Goal: Task Accomplishment & Management: Use online tool/utility

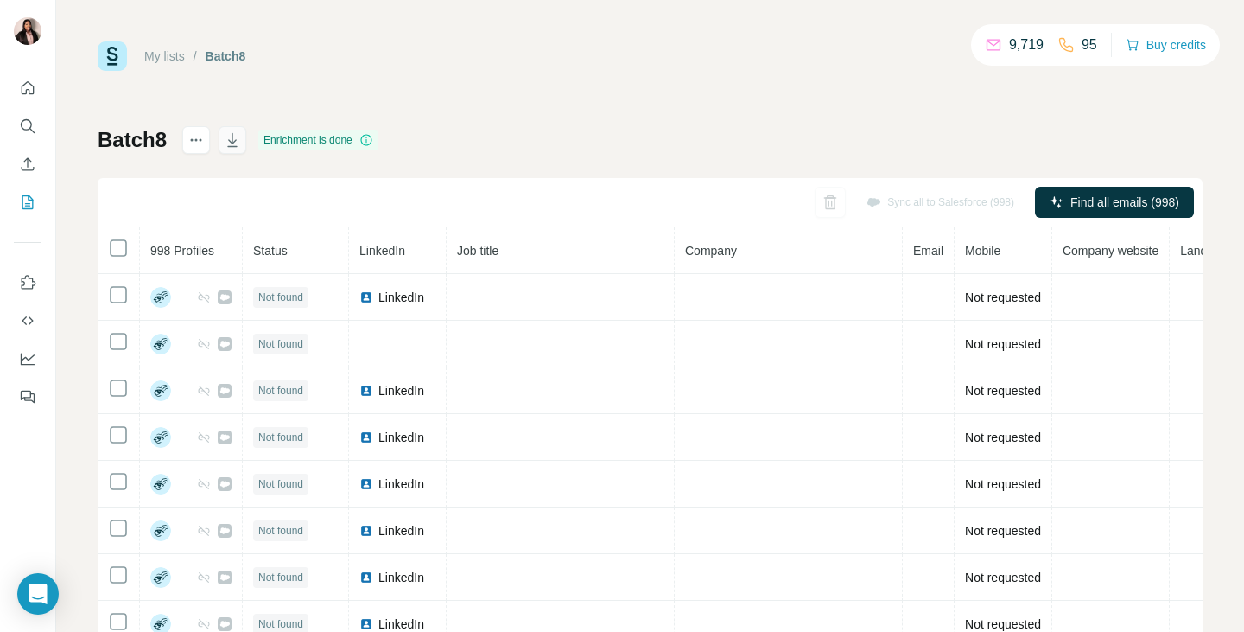
click at [234, 143] on icon "button" at bounding box center [232, 141] width 9 height 5
click at [26, 170] on icon "Enrich CSV" at bounding box center [28, 163] width 13 height 13
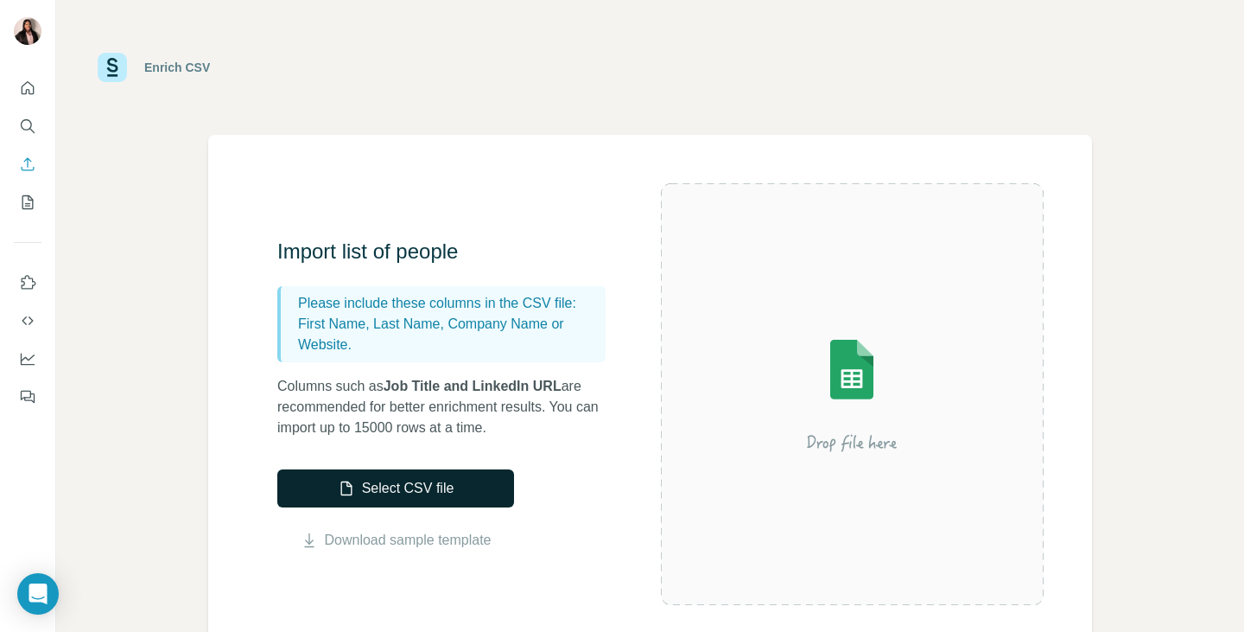
click at [473, 480] on button "Select CSV file" at bounding box center [395, 488] width 237 height 38
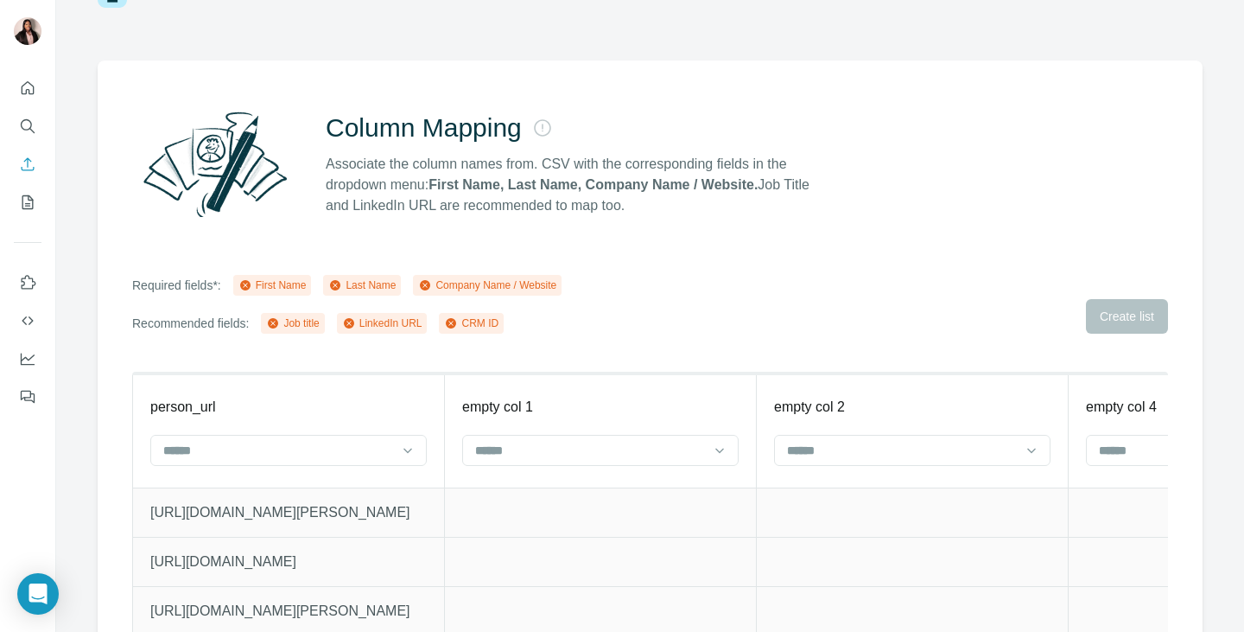
scroll to position [86, 0]
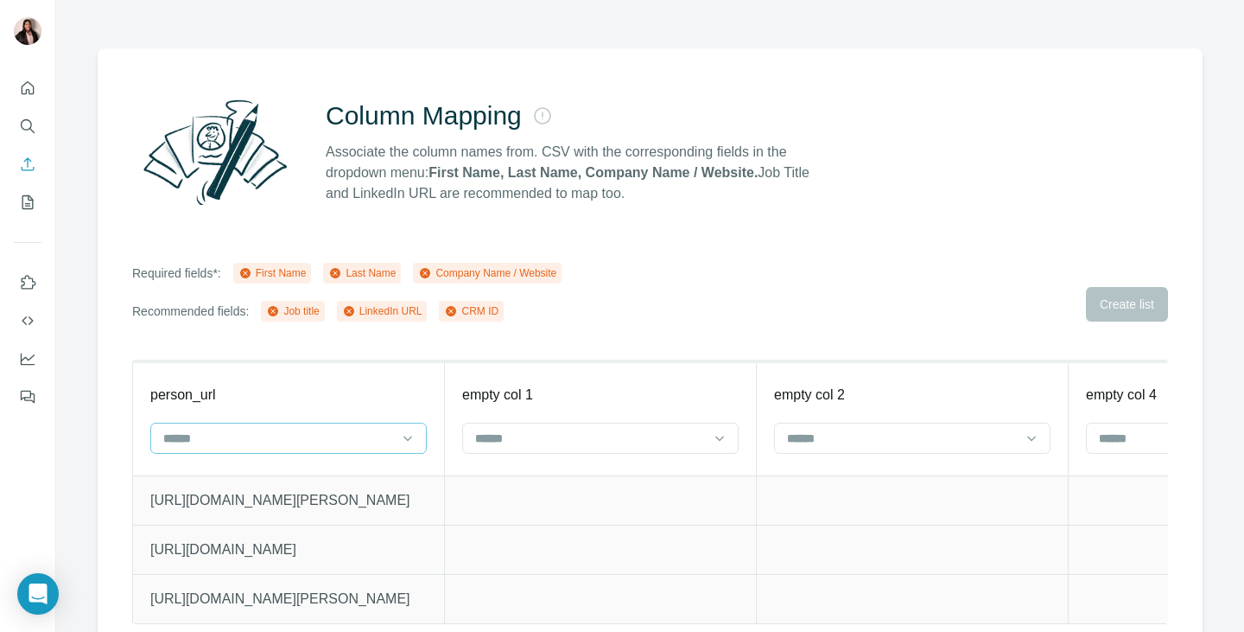
click at [340, 430] on input at bounding box center [278, 438] width 233 height 19
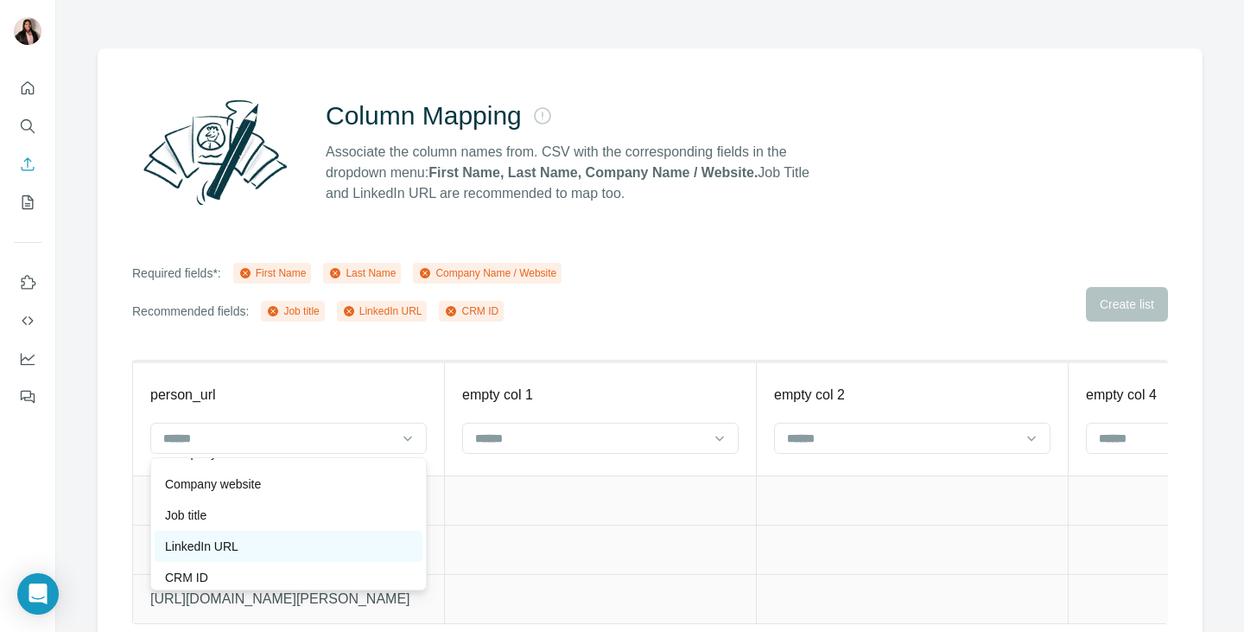
click at [234, 539] on p "LinkedIn URL" at bounding box center [201, 545] width 73 height 17
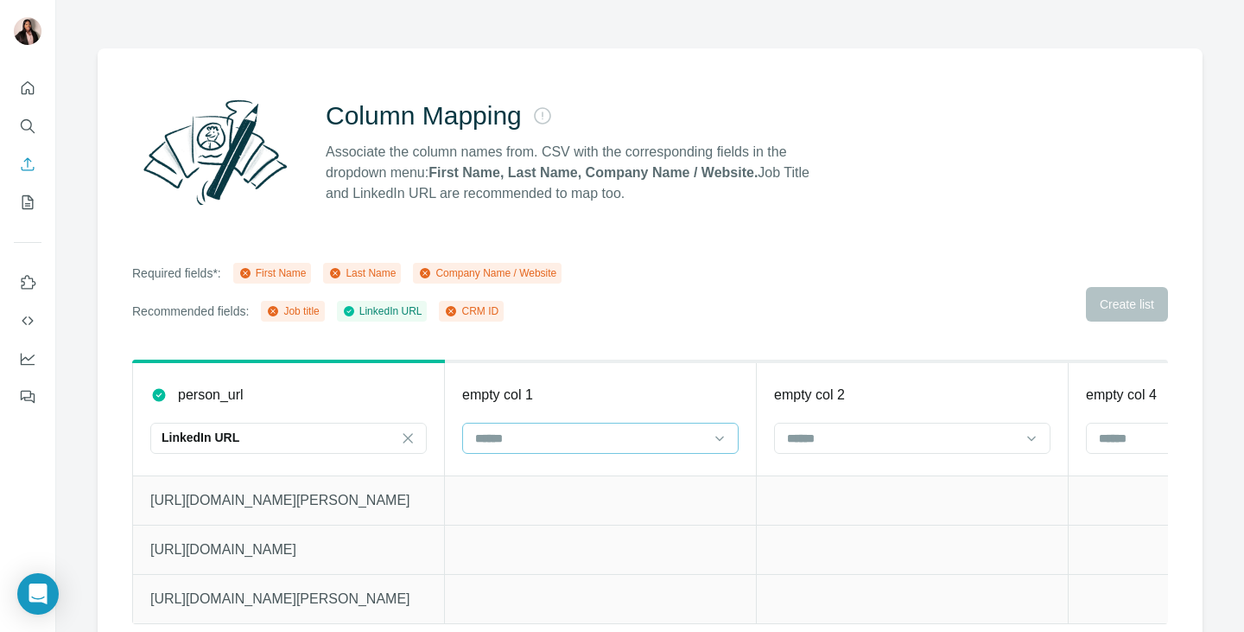
click at [645, 440] on input at bounding box center [589, 438] width 233 height 19
click at [581, 479] on div "First Name" at bounding box center [600, 476] width 247 height 17
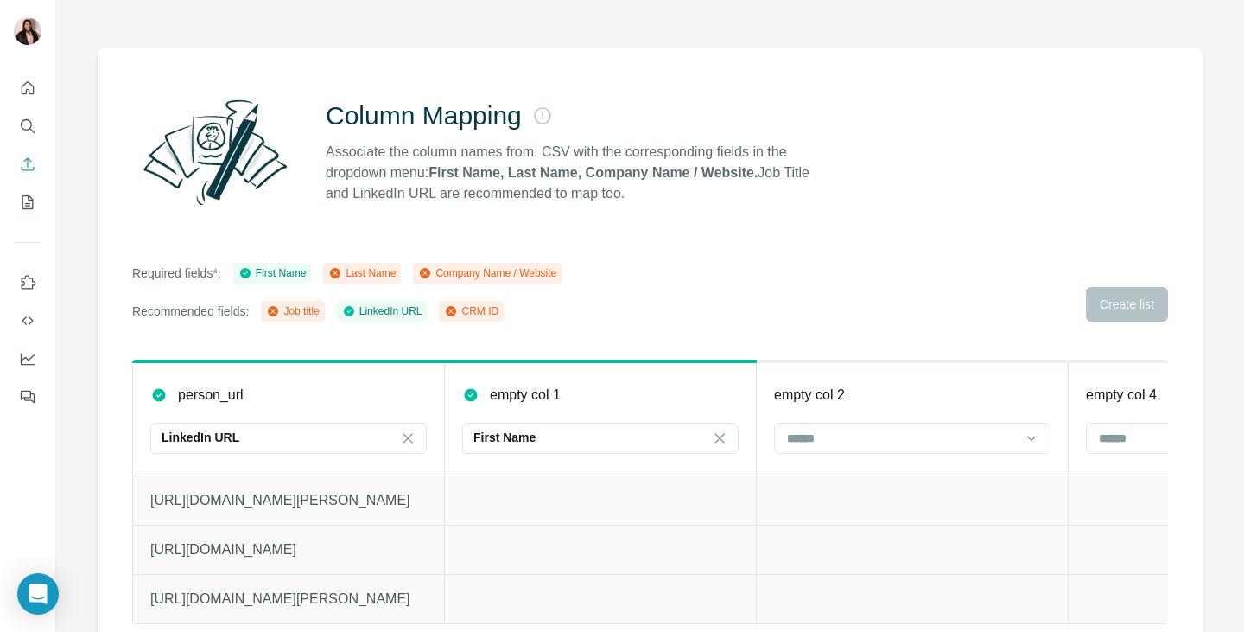
scroll to position [31, 0]
click at [809, 439] on input at bounding box center [901, 438] width 233 height 19
click at [823, 477] on p "Last Name" at bounding box center [818, 476] width 59 height 17
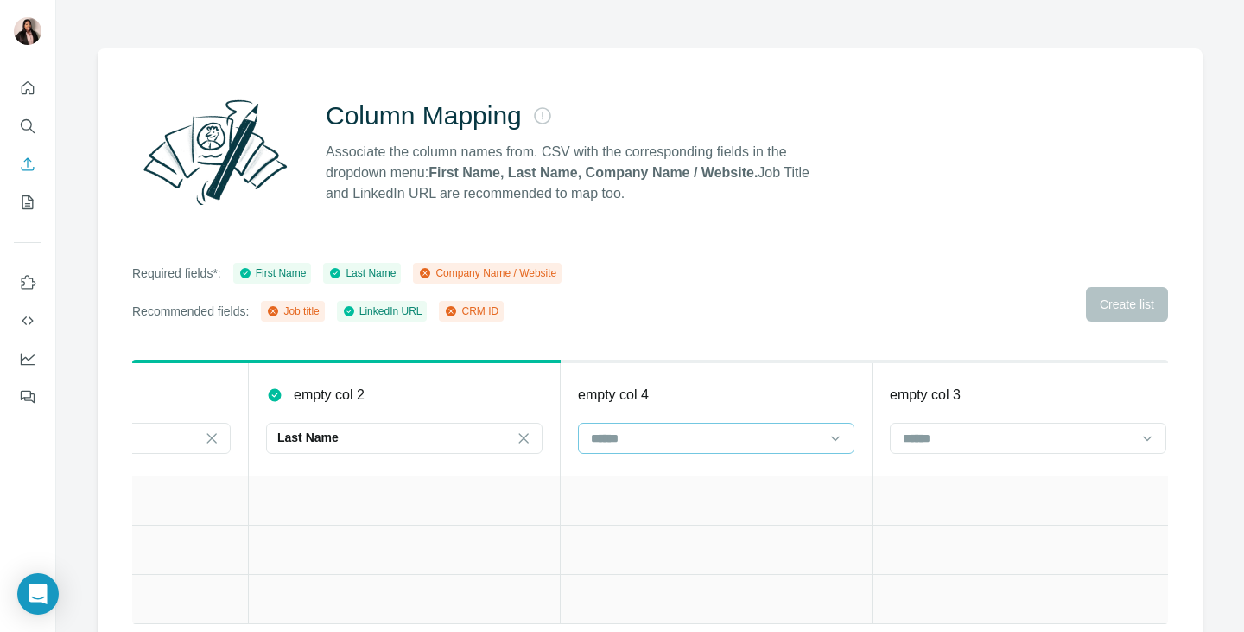
scroll to position [0, 523]
click at [772, 428] on div at bounding box center [691, 437] width 233 height 29
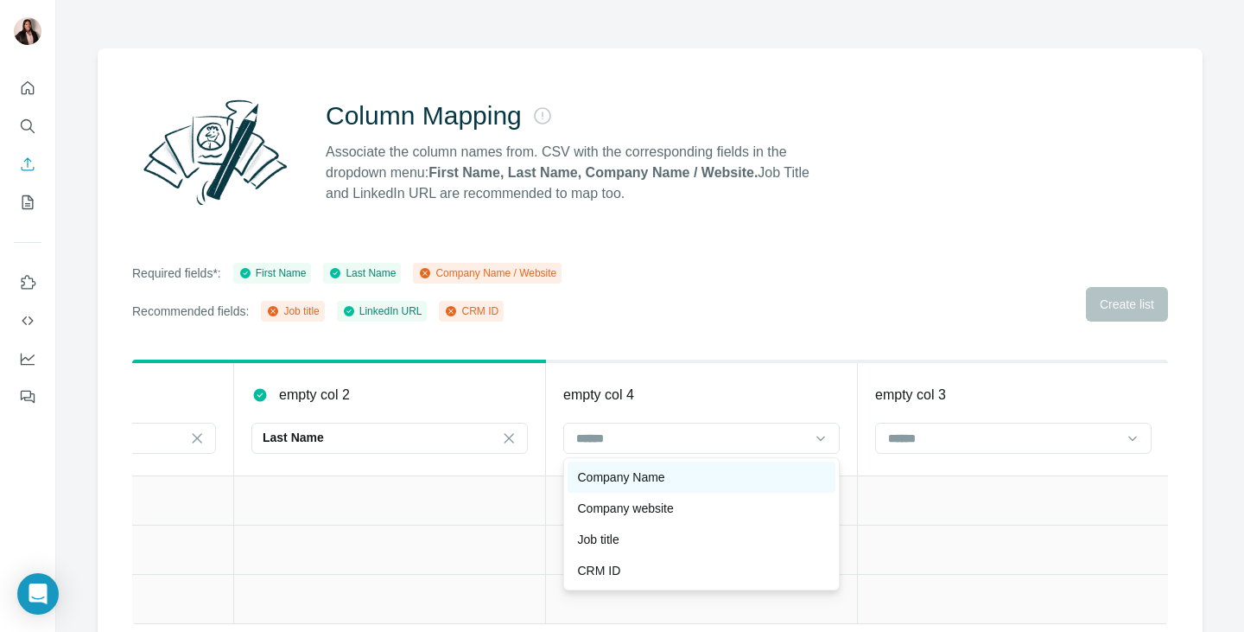
click at [645, 477] on p "Company Name" at bounding box center [621, 476] width 87 height 17
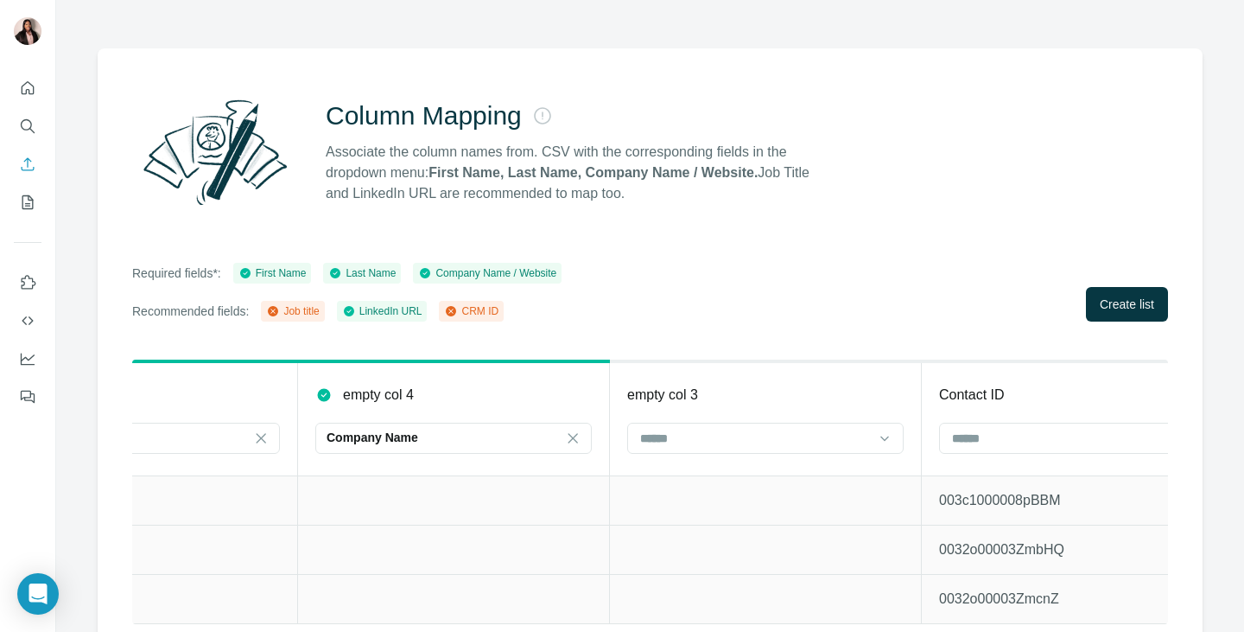
scroll to position [0, 775]
click at [792, 442] on input at bounding box center [750, 438] width 233 height 19
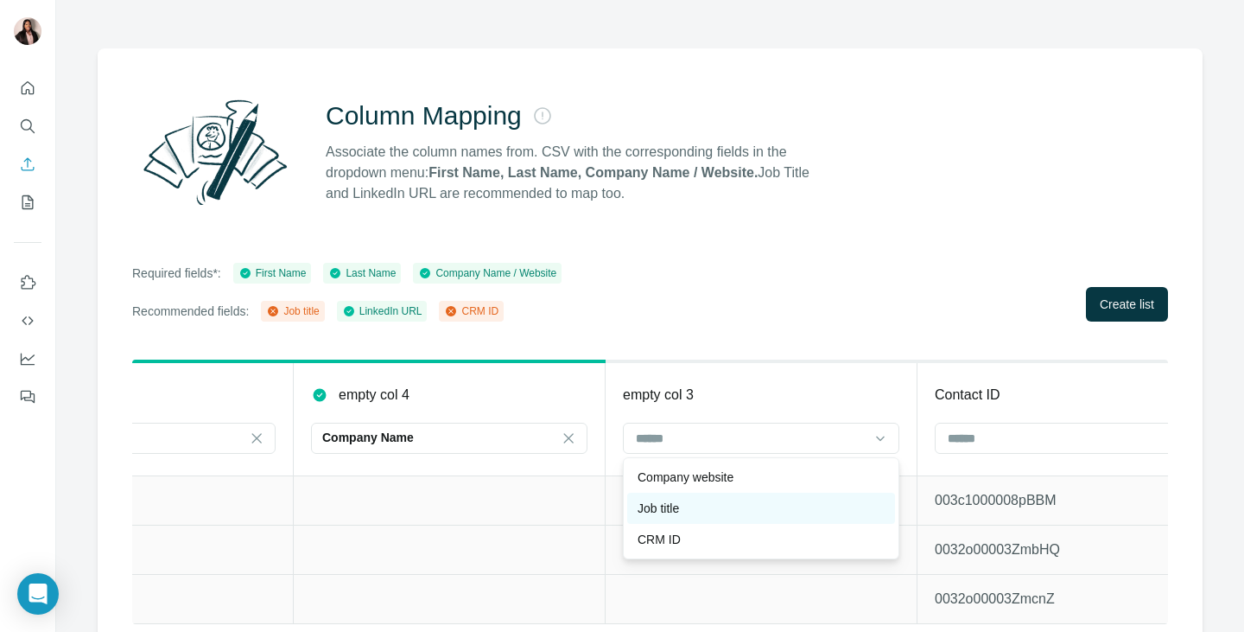
click at [708, 507] on div "Job title" at bounding box center [761, 507] width 247 height 17
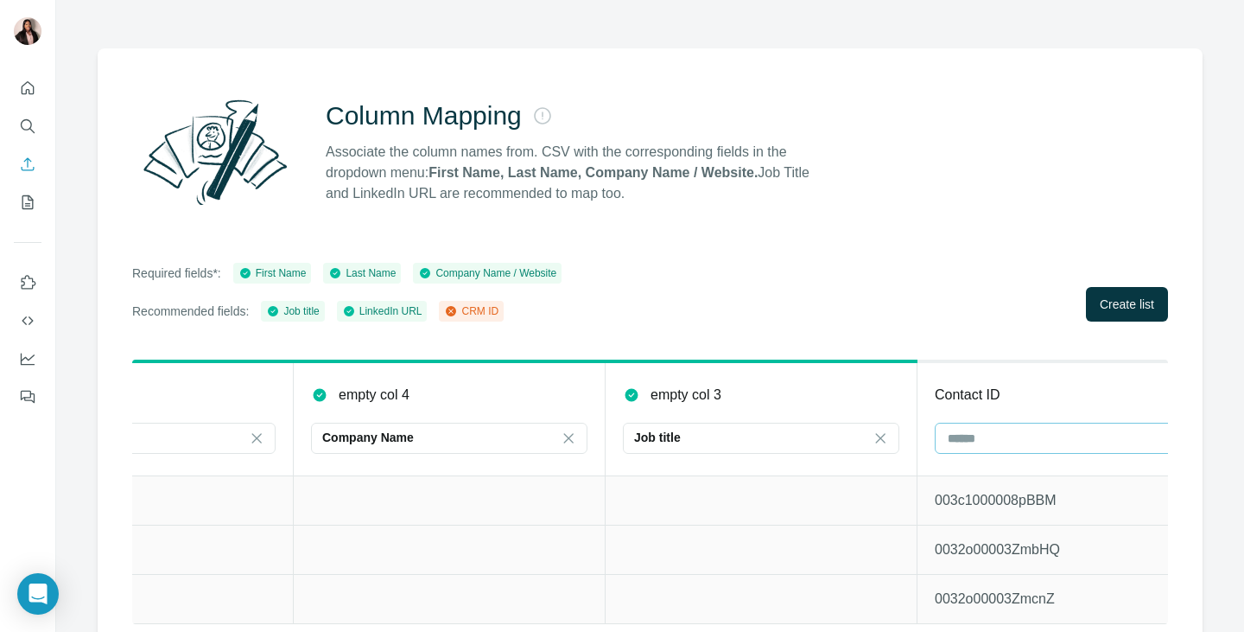
click at [975, 437] on input at bounding box center [1062, 438] width 233 height 19
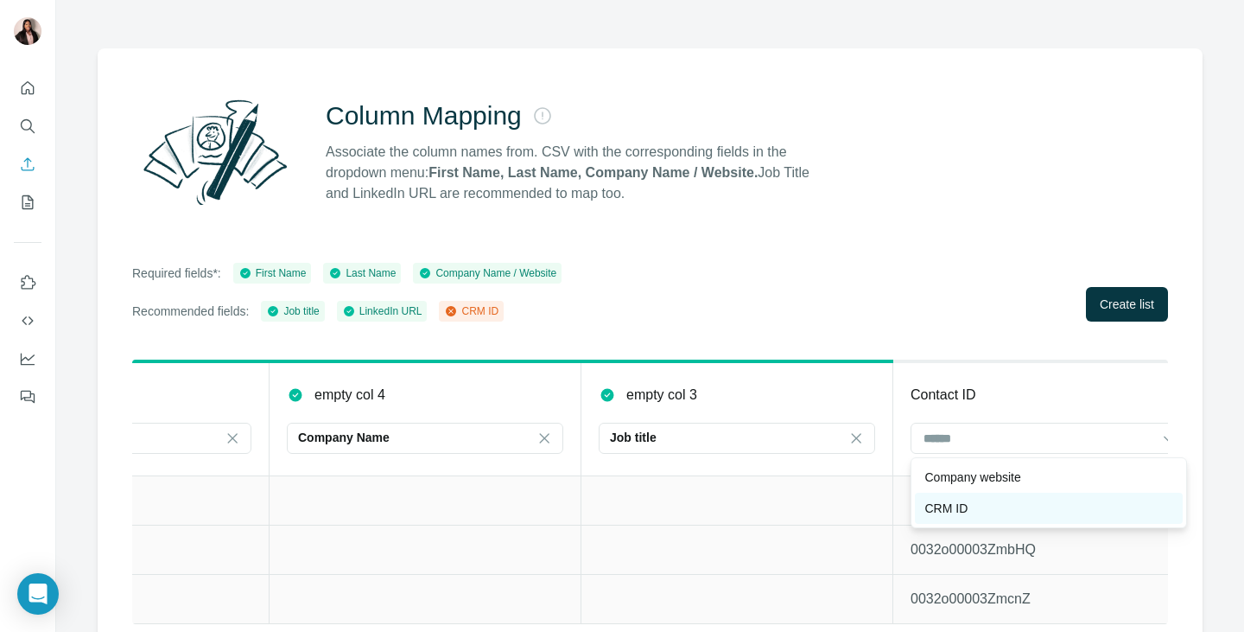
click at [967, 510] on p "CRM ID" at bounding box center [946, 507] width 43 height 17
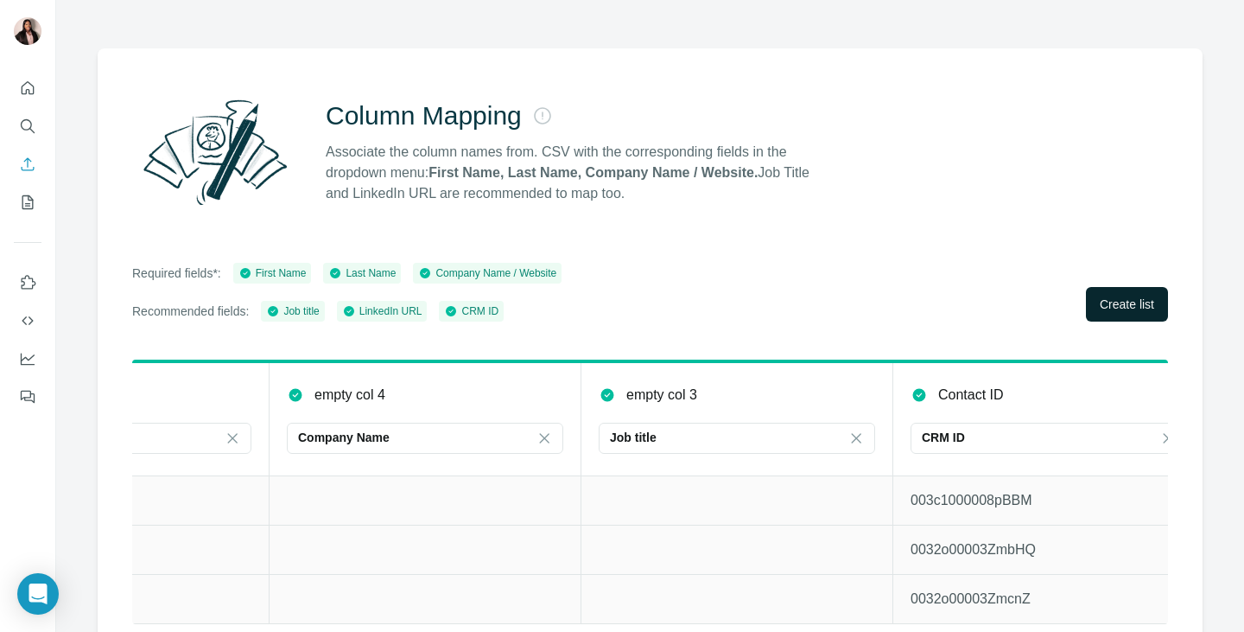
click at [1100, 305] on span "Create list" at bounding box center [1127, 303] width 54 height 17
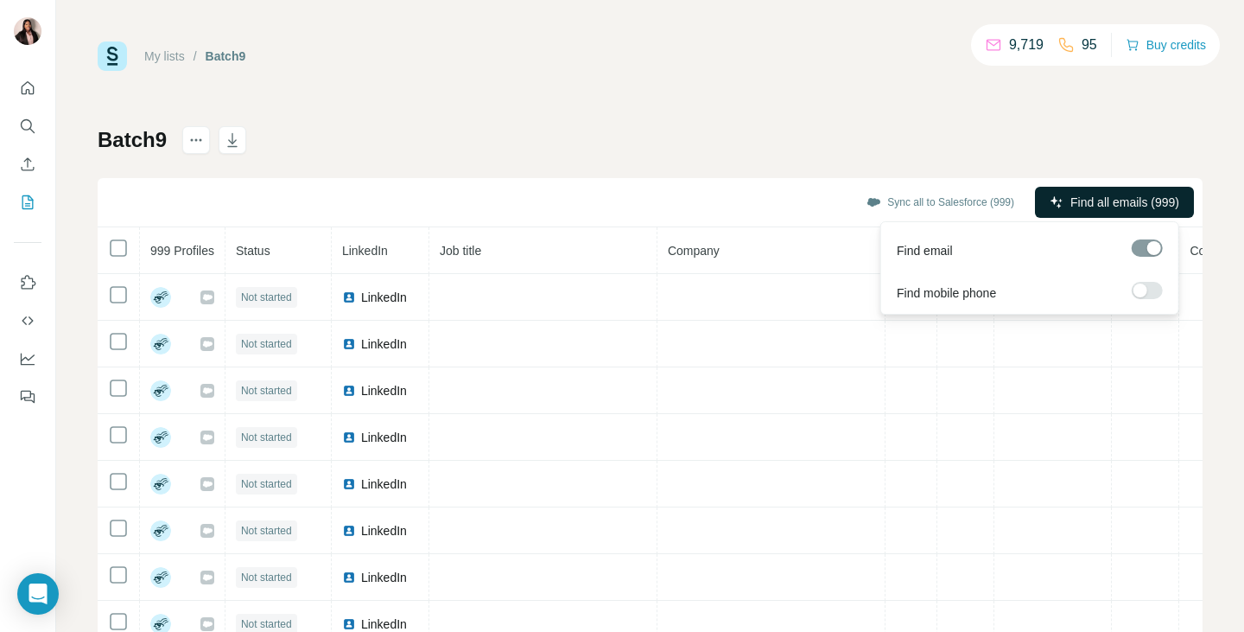
click at [1096, 200] on span "Find all emails (999)" at bounding box center [1124, 202] width 109 height 17
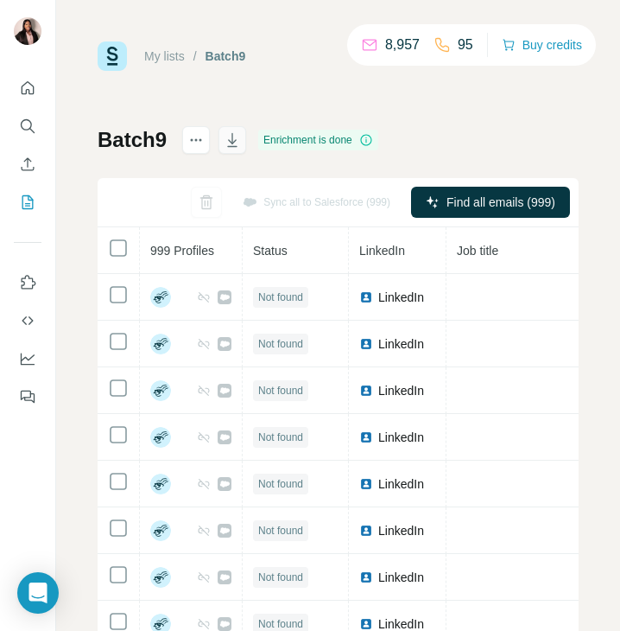
click at [230, 139] on icon "button" at bounding box center [232, 139] width 17 height 17
click at [25, 162] on icon "Enrich CSV" at bounding box center [27, 164] width 17 height 17
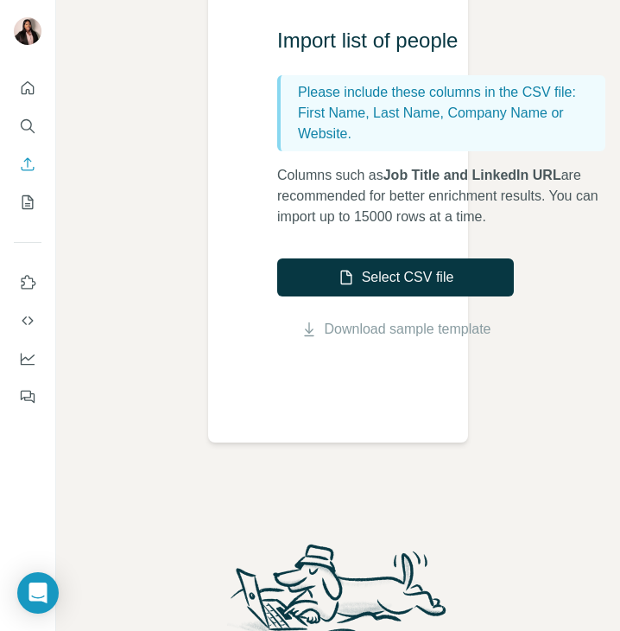
scroll to position [259, 0]
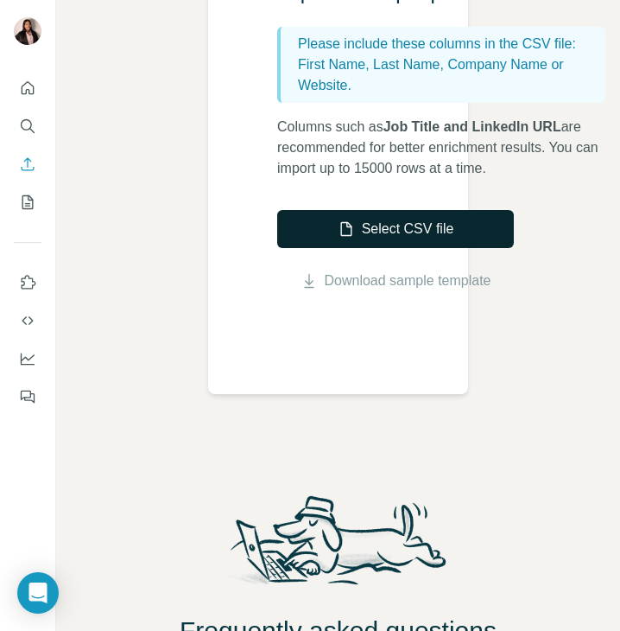
click at [402, 228] on button "Select CSV file" at bounding box center [395, 229] width 237 height 38
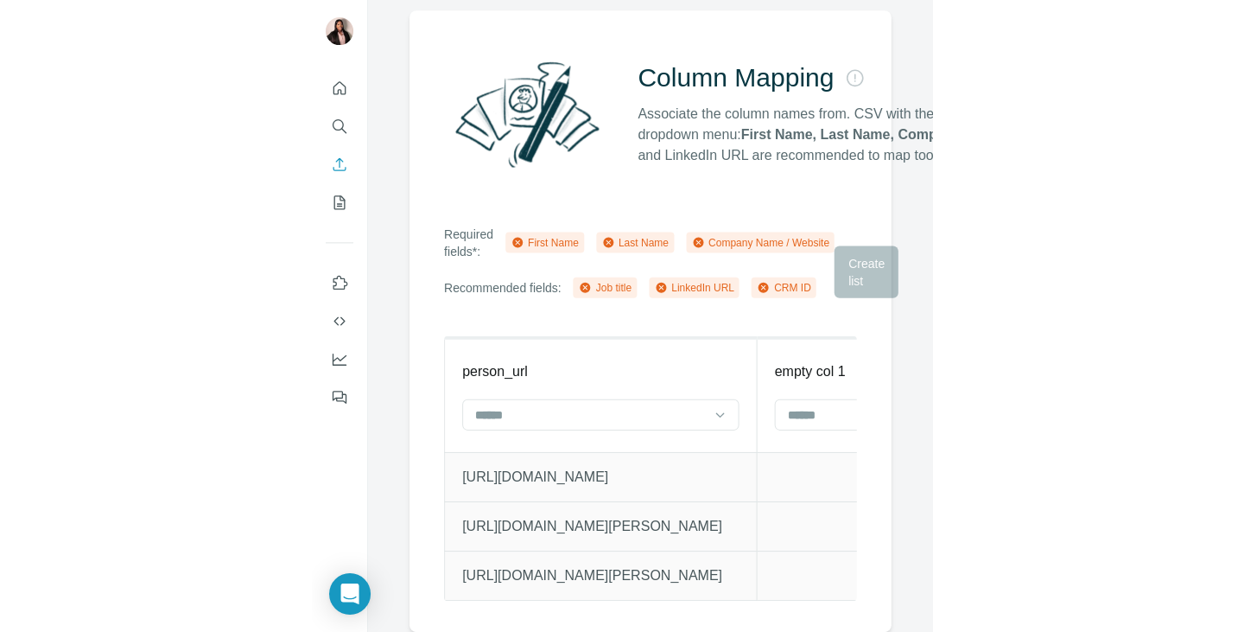
scroll to position [122, 0]
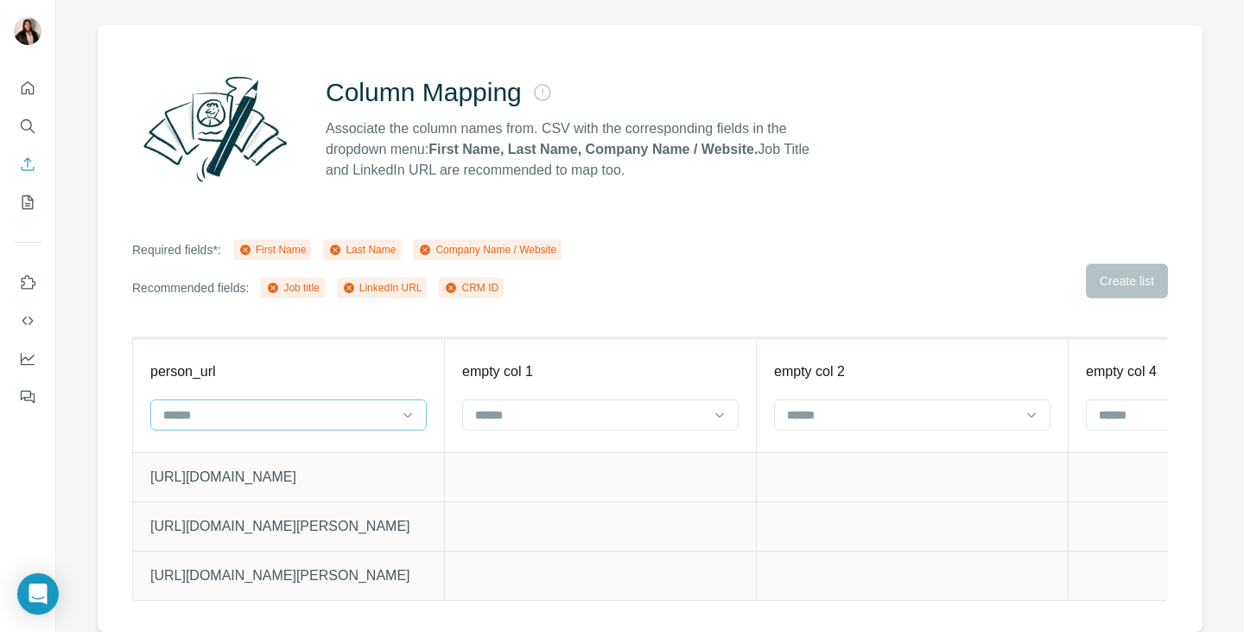
click at [374, 405] on input at bounding box center [278, 414] width 233 height 19
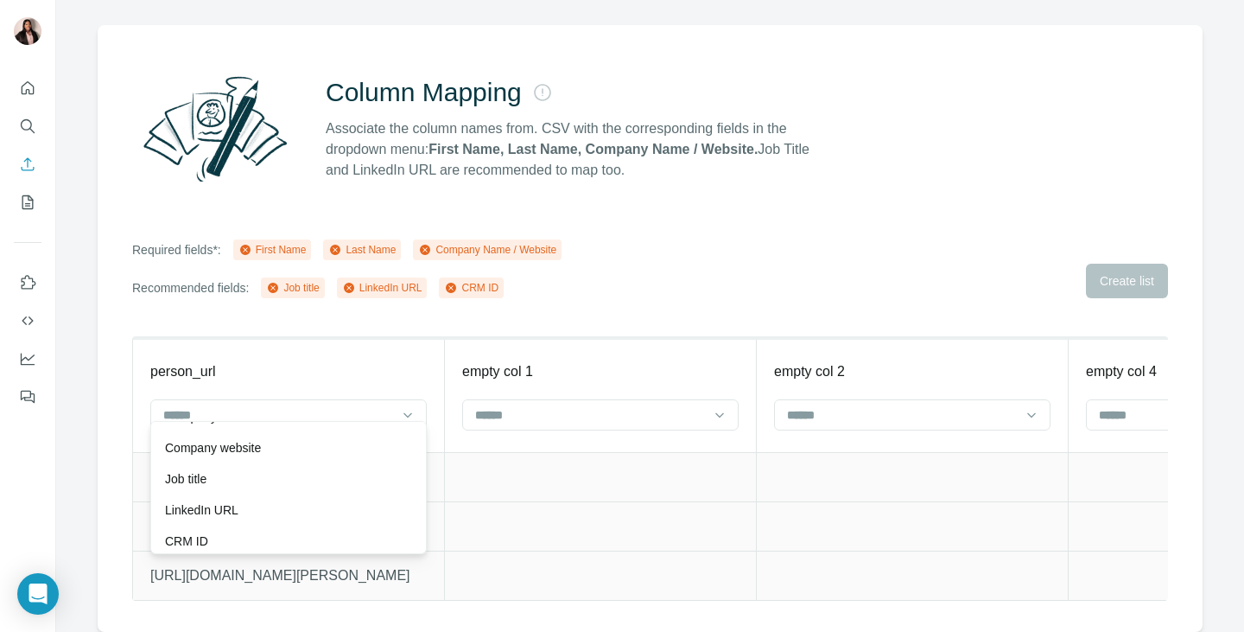
drag, startPoint x: 238, startPoint y: 511, endPoint x: 571, endPoint y: 447, distance: 339.6
click at [238, 510] on p "LinkedIn URL" at bounding box center [201, 509] width 73 height 17
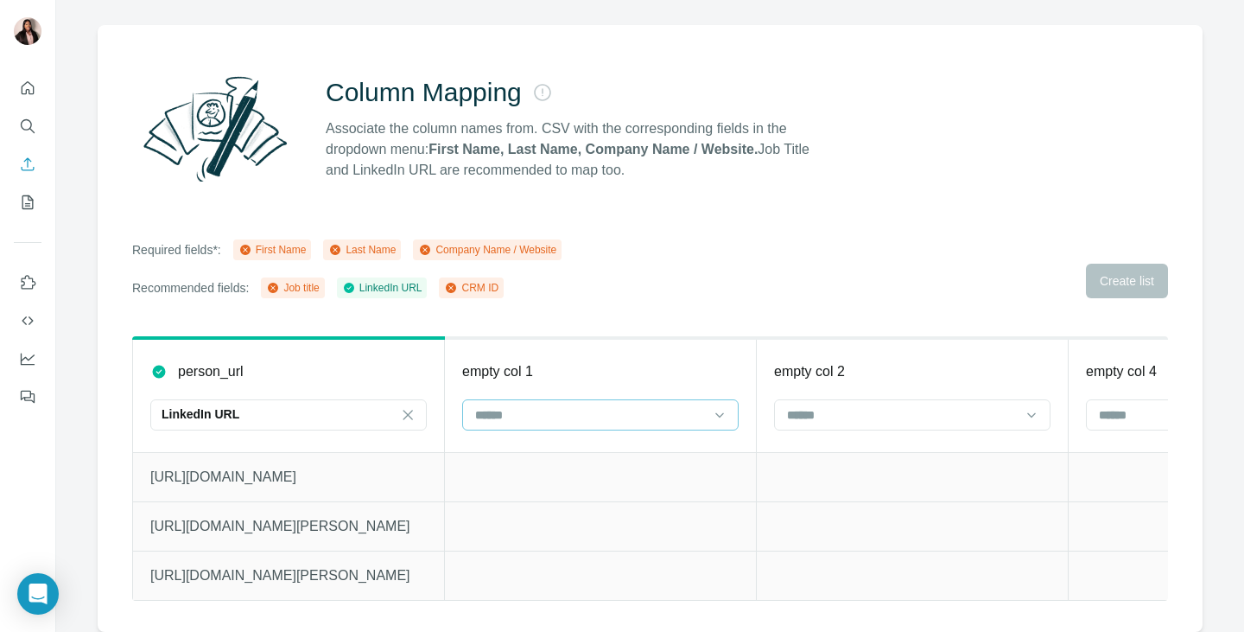
click at [599, 405] on input at bounding box center [589, 414] width 233 height 19
click at [566, 442] on div "First Name" at bounding box center [600, 440] width 247 height 17
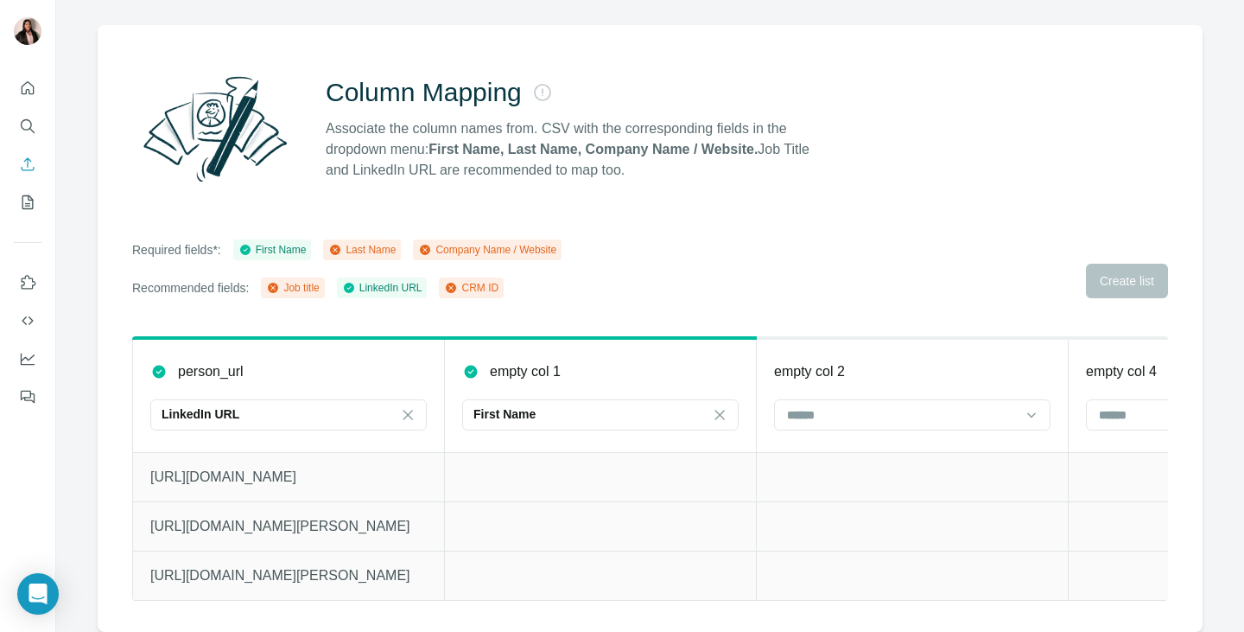
click at [842, 381] on th "empty col 2" at bounding box center [913, 395] width 312 height 114
click at [839, 405] on input at bounding box center [901, 414] width 233 height 19
click at [809, 448] on p "Last Name" at bounding box center [818, 440] width 59 height 17
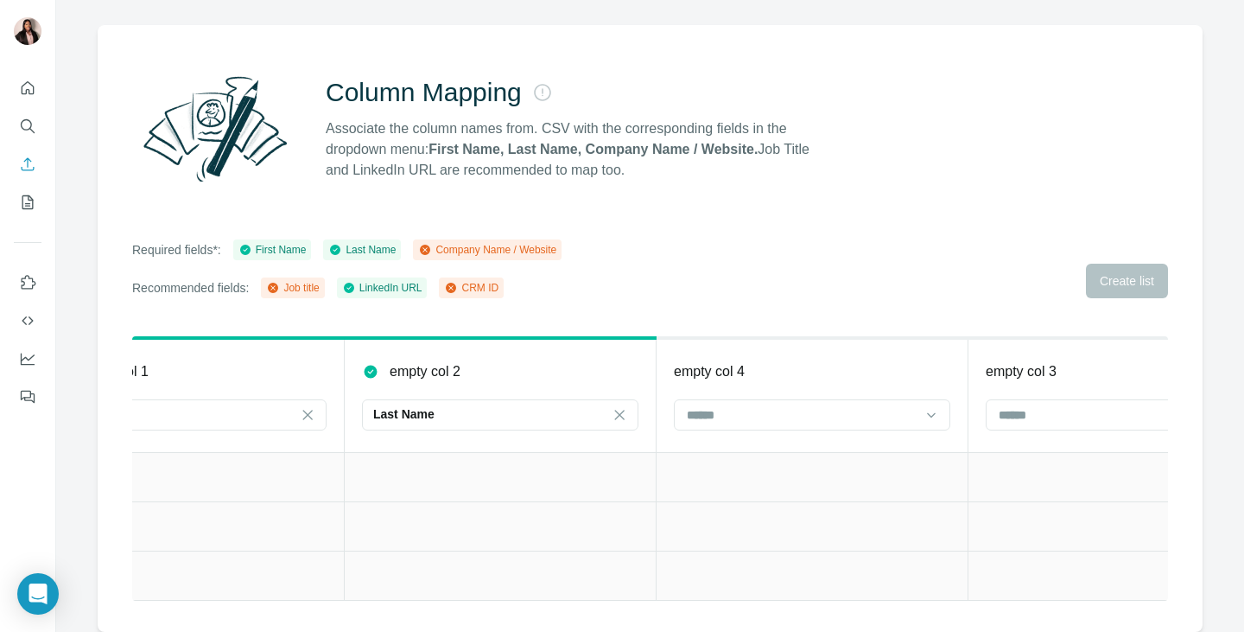
scroll to position [0, 578]
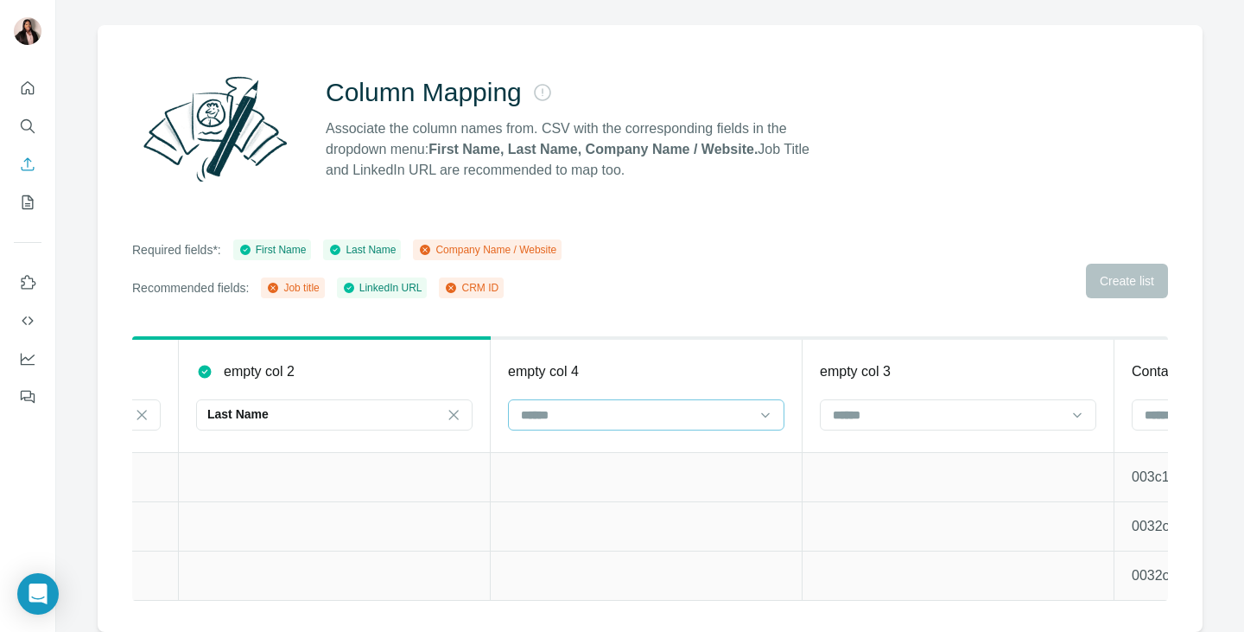
click at [644, 400] on div at bounding box center [635, 414] width 233 height 29
click at [596, 441] on p "Company Name" at bounding box center [566, 440] width 87 height 17
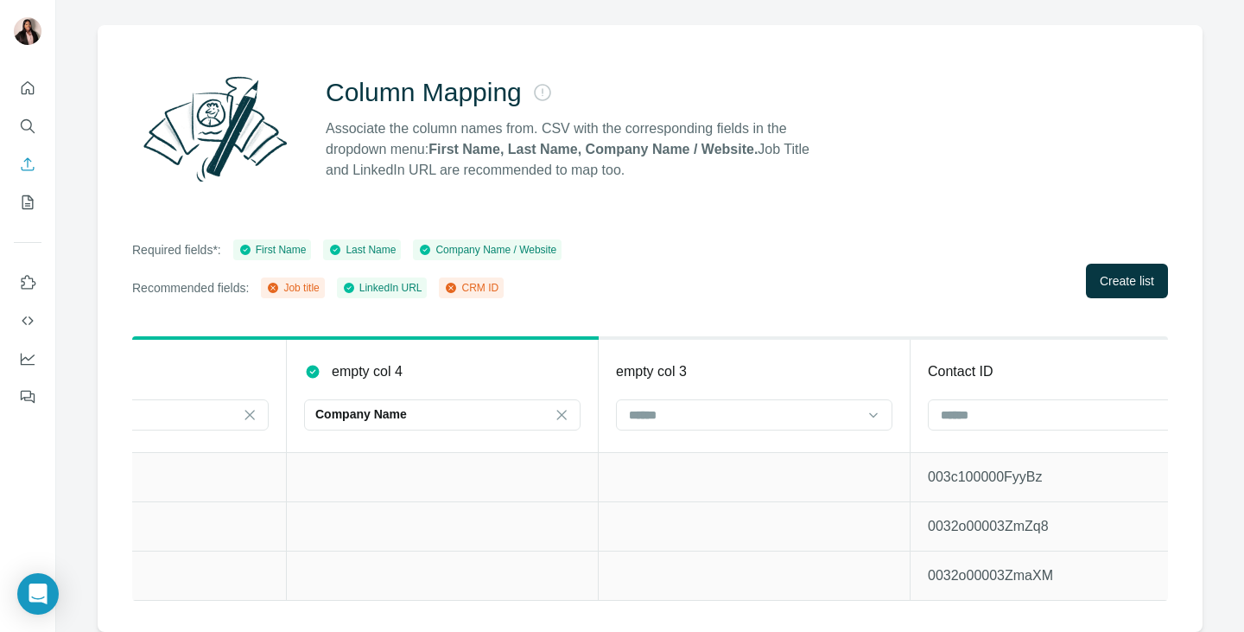
scroll to position [0, 847]
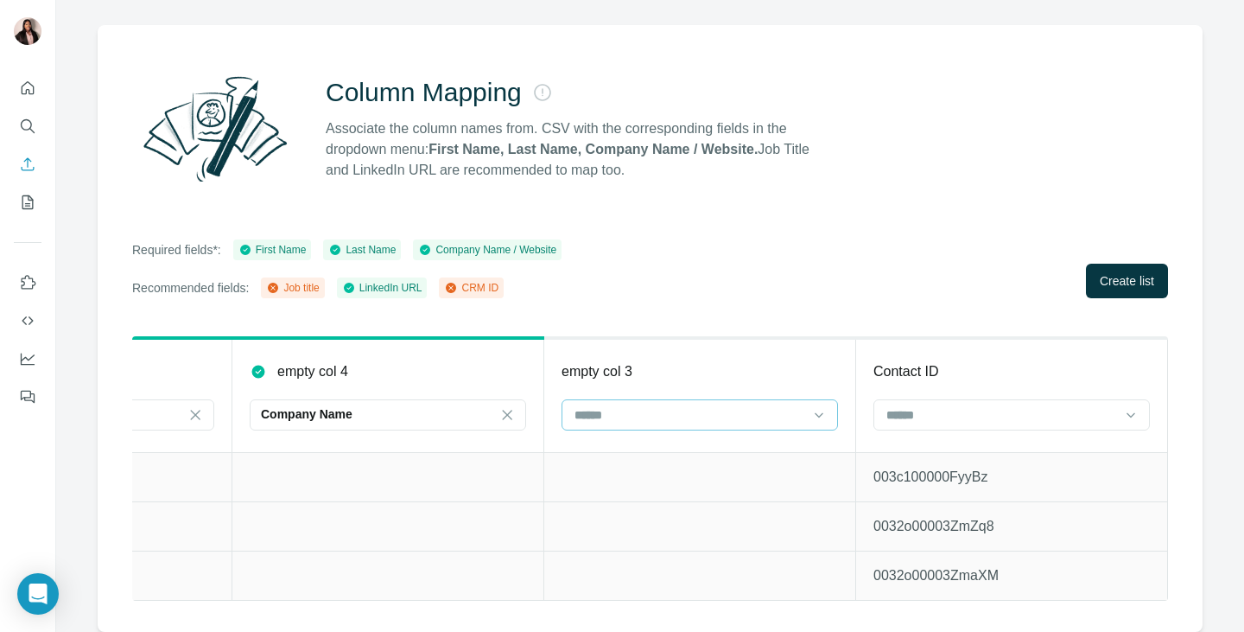
click at [748, 405] on input at bounding box center [689, 414] width 233 height 19
click at [662, 474] on div "Job title" at bounding box center [689, 471] width 247 height 17
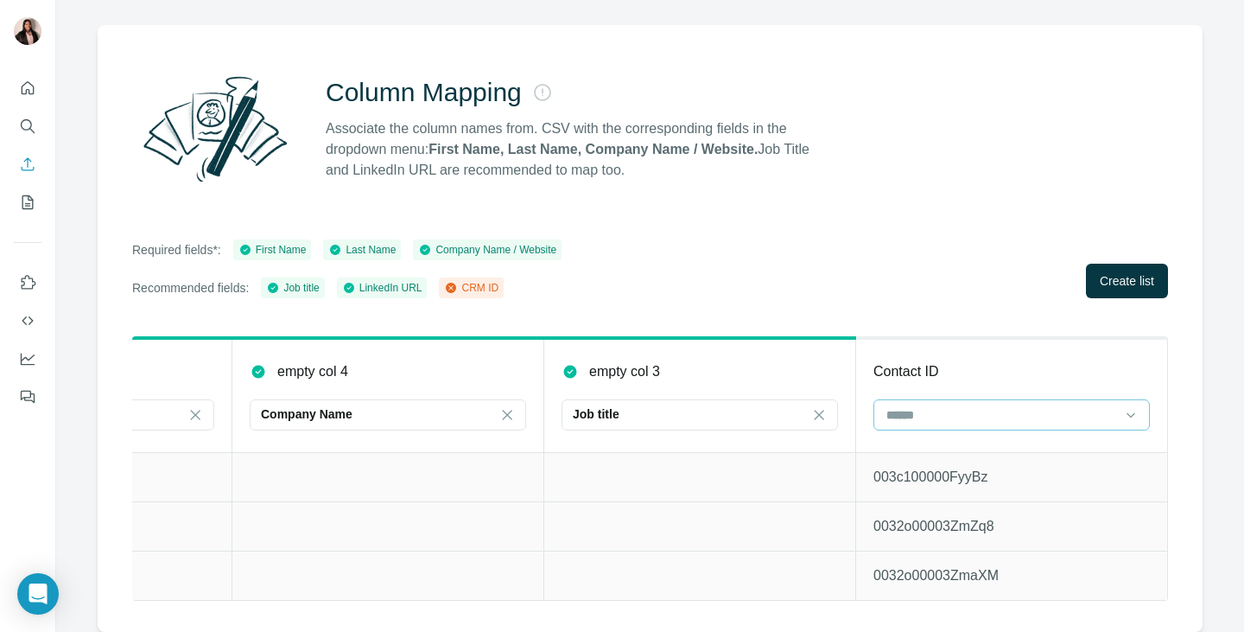
click at [966, 405] on input at bounding box center [1001, 414] width 233 height 19
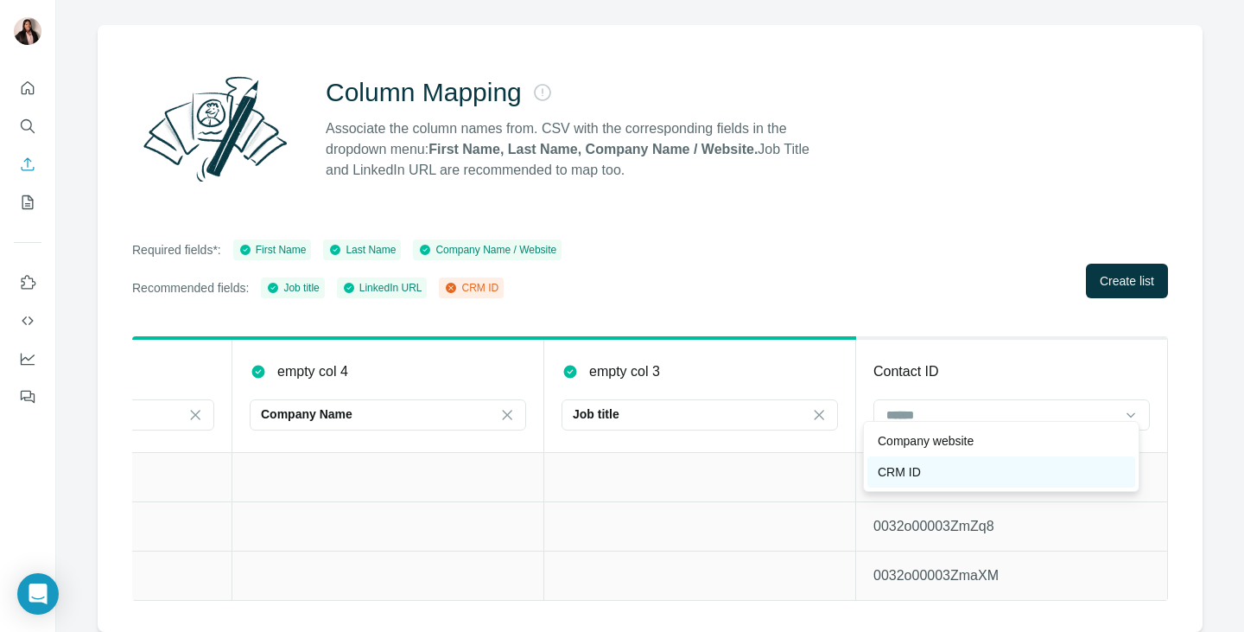
click at [945, 466] on div "CRM ID" at bounding box center [1001, 471] width 247 height 17
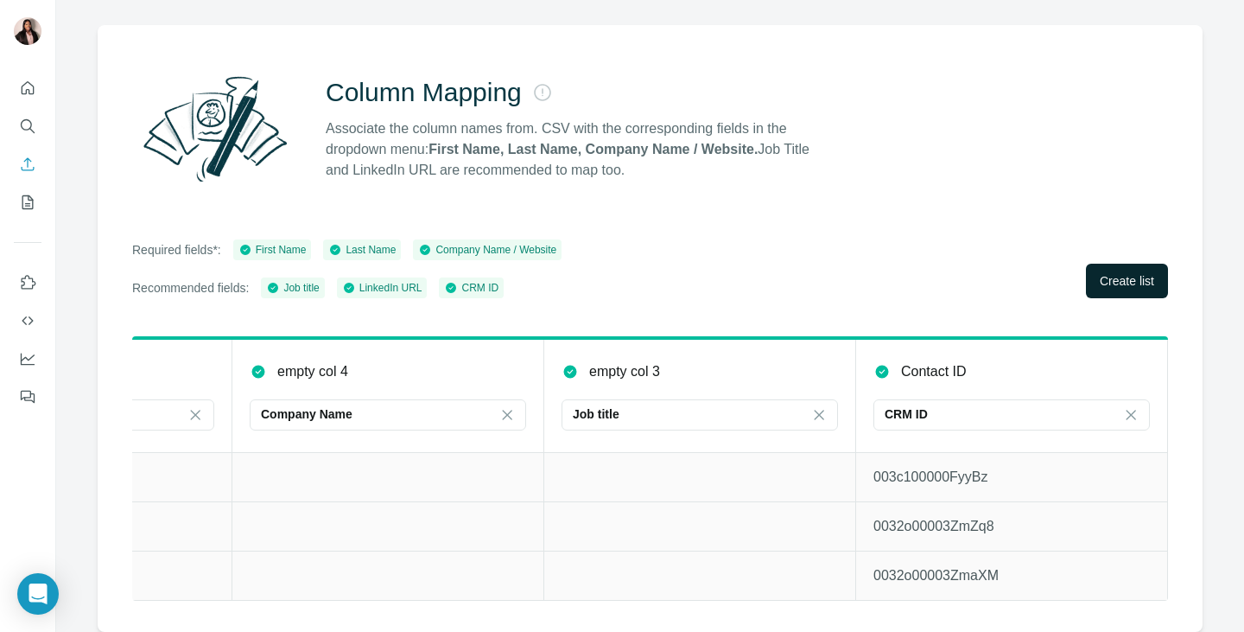
click at [1121, 272] on span "Create list" at bounding box center [1127, 280] width 54 height 17
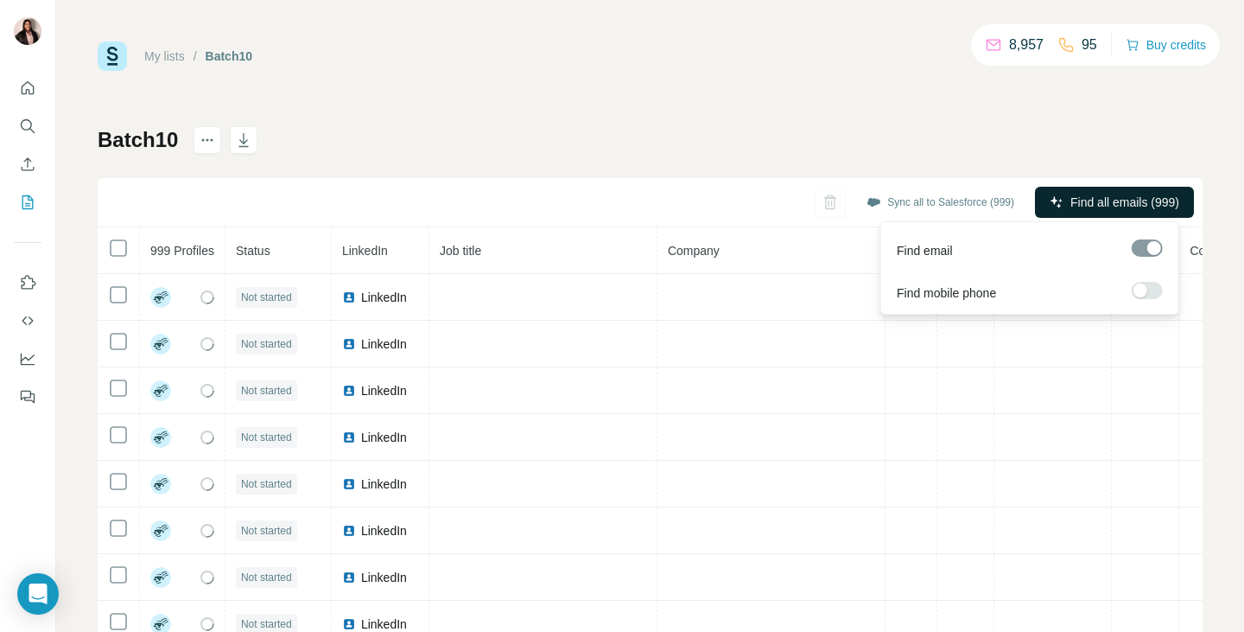
click at [1096, 190] on button "Find all emails (999)" at bounding box center [1114, 202] width 159 height 31
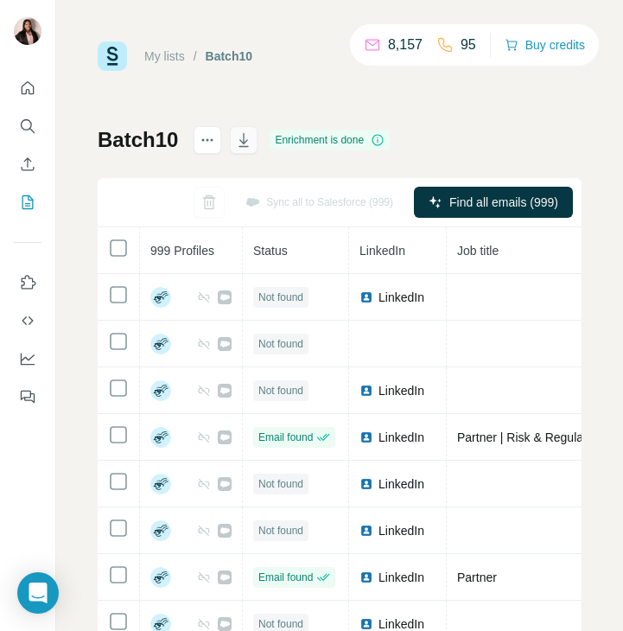
click at [248, 139] on icon "button" at bounding box center [244, 141] width 9 height 5
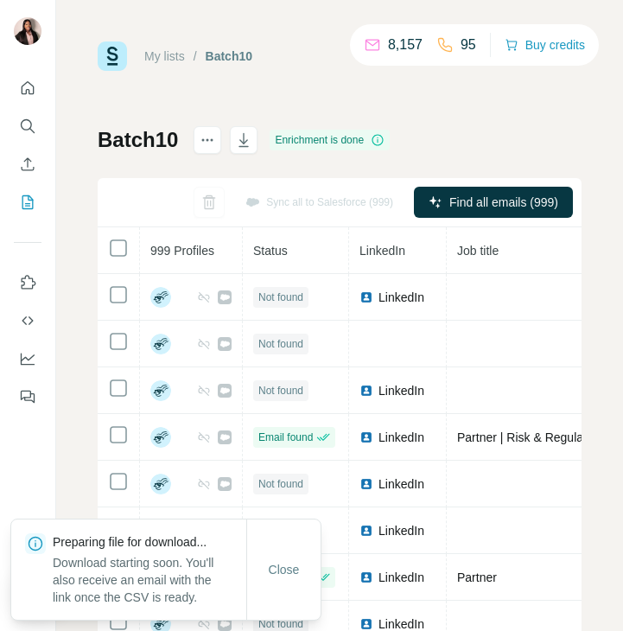
click at [142, 110] on div "My lists / Batch10 8,157 95 Buy credits Batch10 Enrichment is done Sync all to …" at bounding box center [340, 362] width 484 height 642
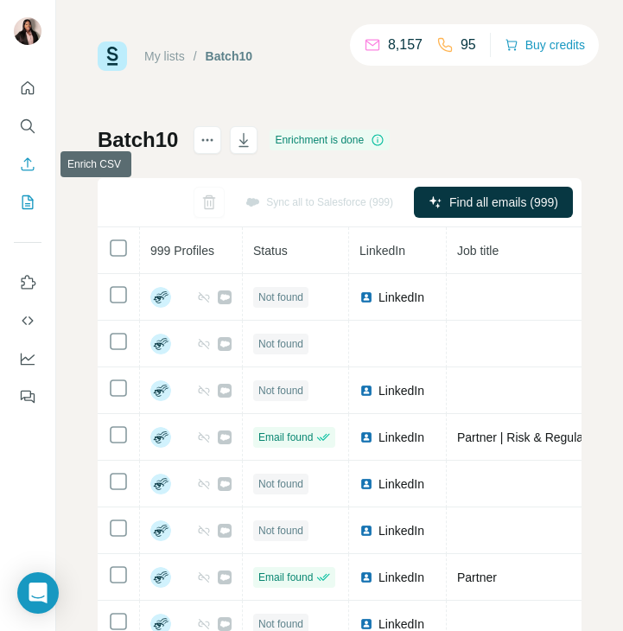
click at [32, 165] on icon "Enrich CSV" at bounding box center [27, 164] width 17 height 17
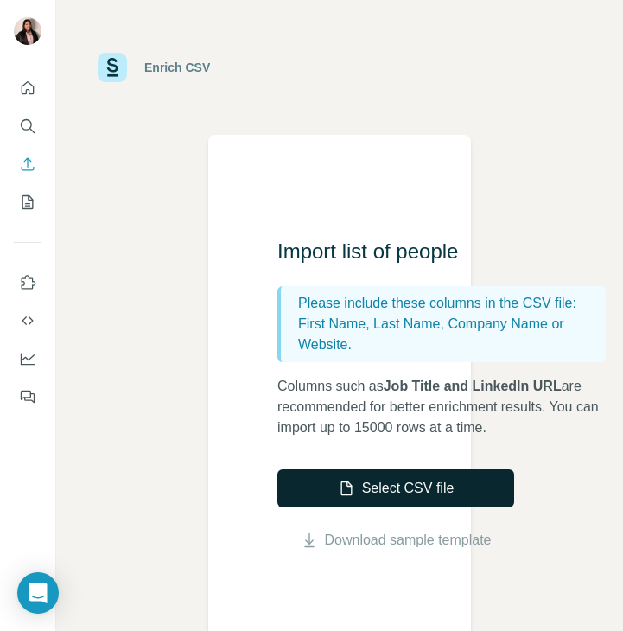
click at [327, 482] on button "Select CSV file" at bounding box center [395, 488] width 237 height 38
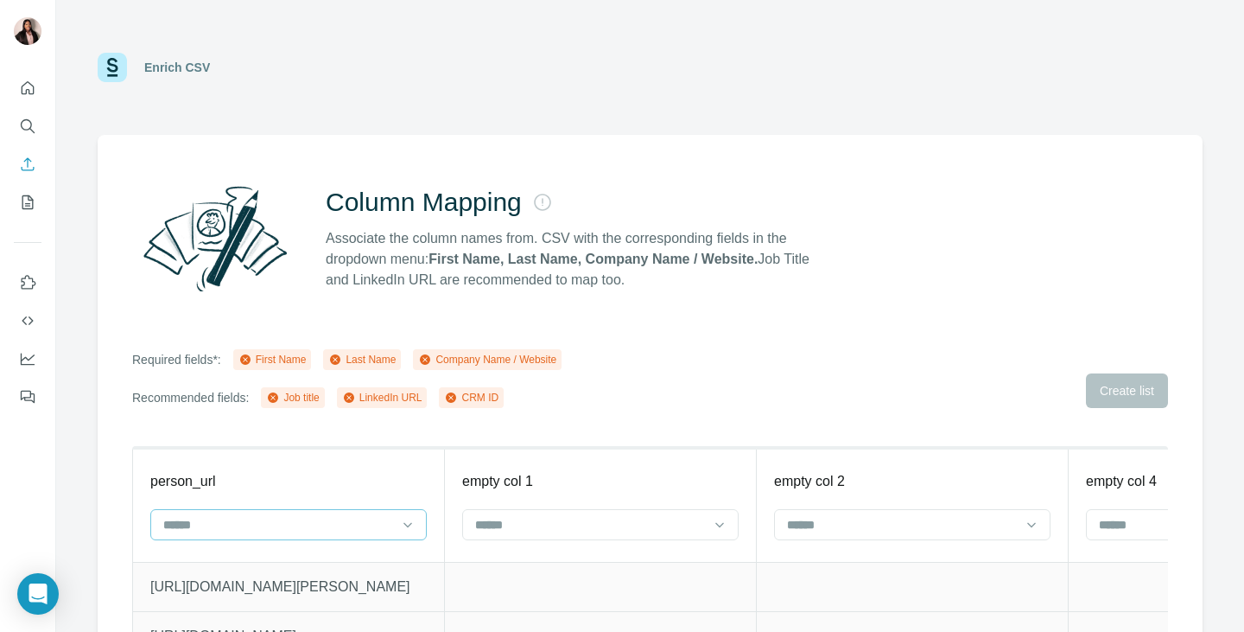
click at [390, 519] on input at bounding box center [278, 524] width 233 height 19
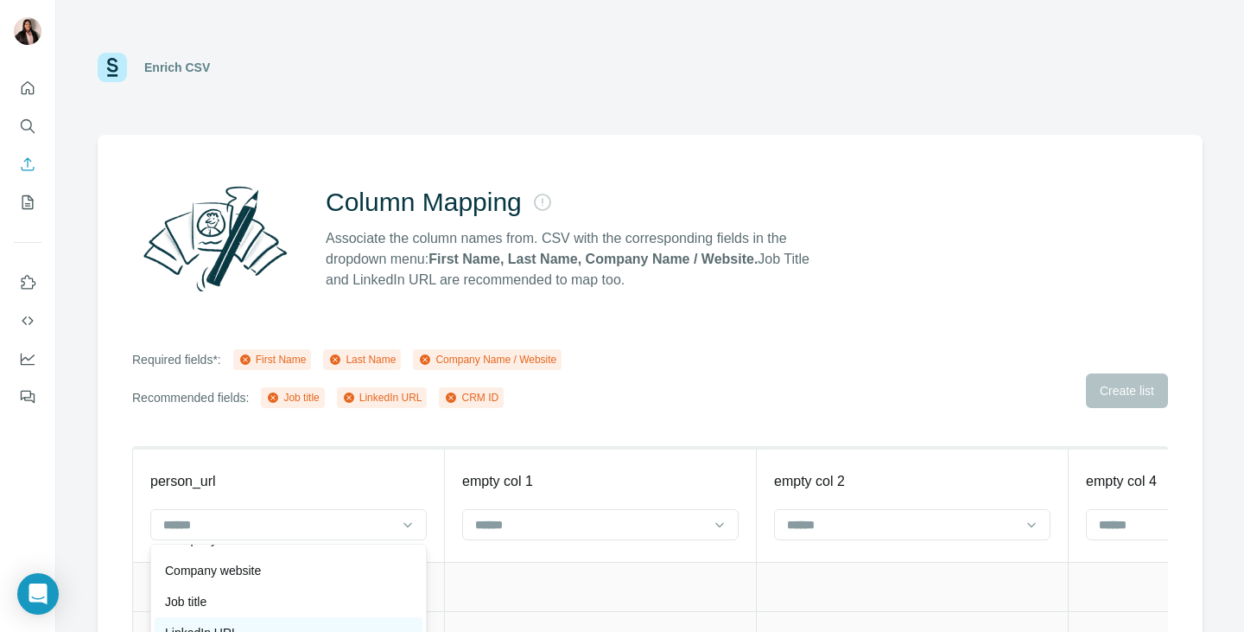
click at [227, 619] on div "LinkedIn URL" at bounding box center [289, 632] width 268 height 31
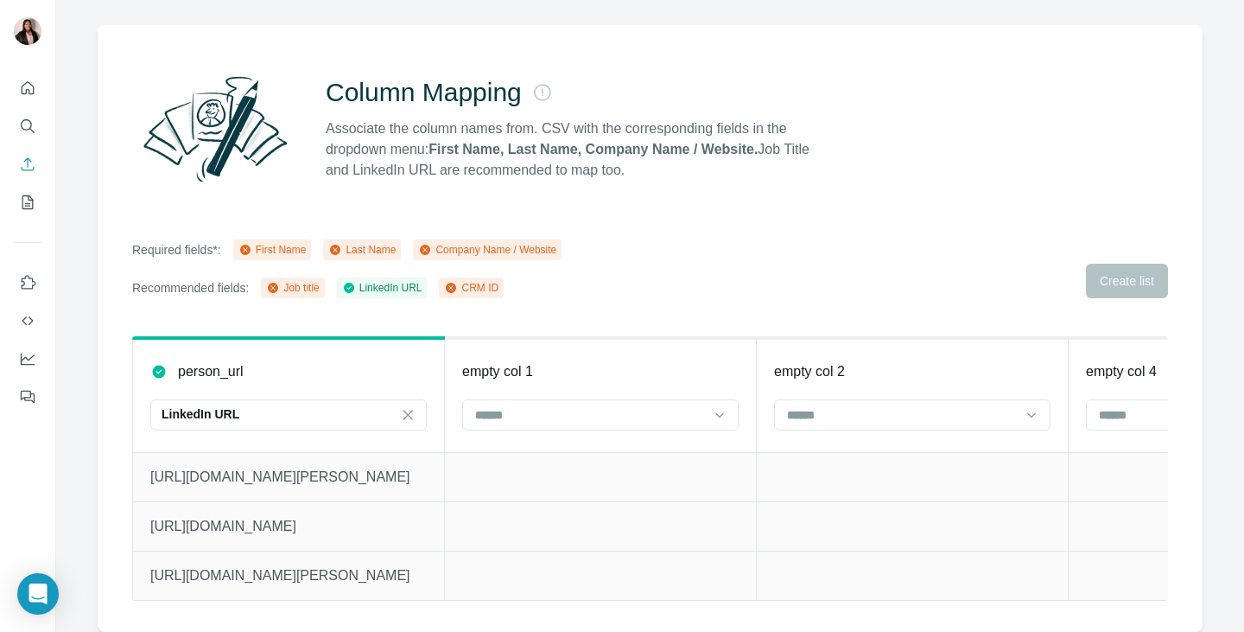
scroll to position [122, 0]
click at [601, 416] on div at bounding box center [589, 414] width 233 height 29
click at [546, 441] on div "First Name" at bounding box center [600, 440] width 247 height 17
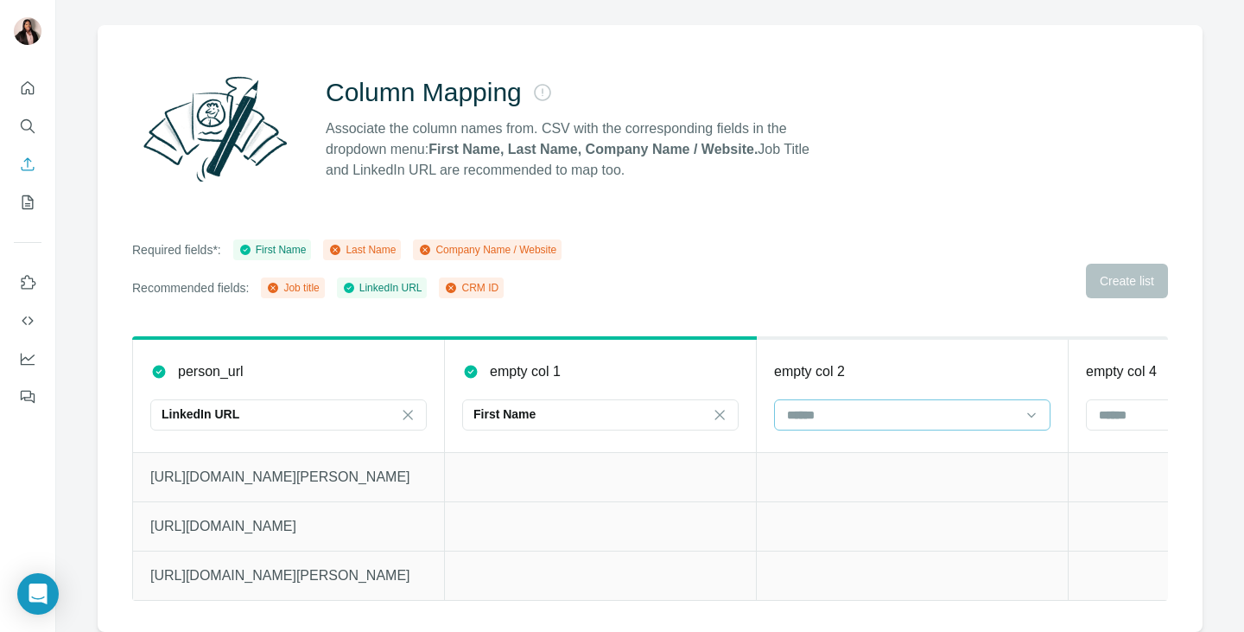
click at [790, 405] on input at bounding box center [901, 414] width 233 height 19
click at [829, 446] on p "Last Name" at bounding box center [818, 440] width 59 height 17
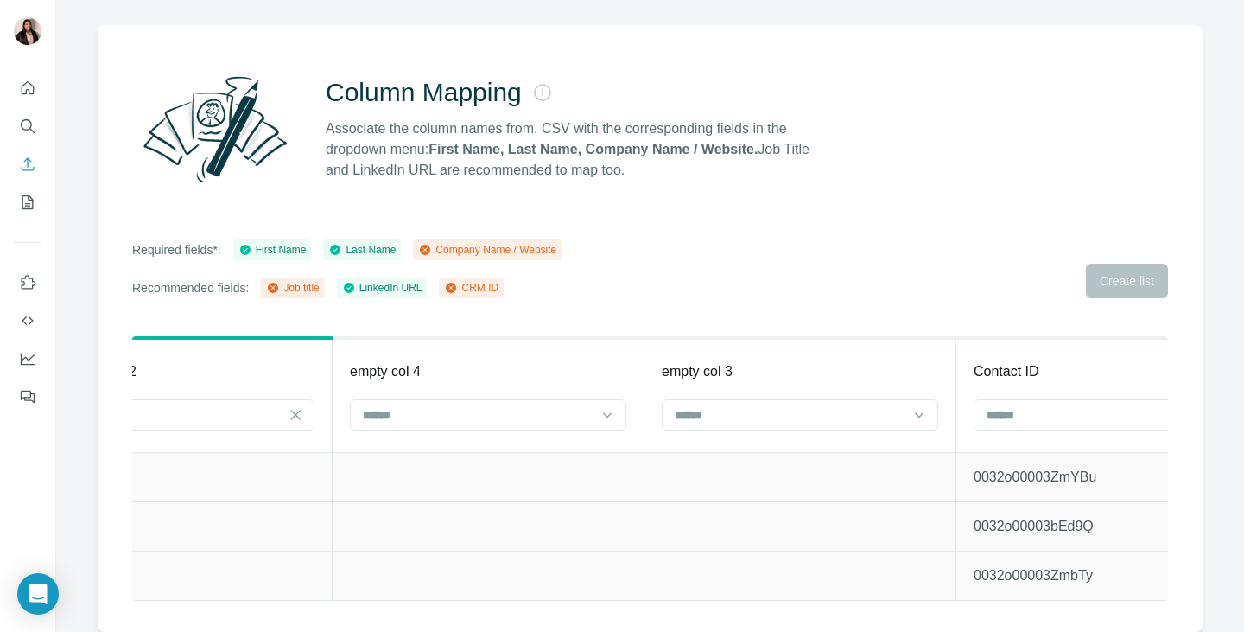
scroll to position [0, 734]
click at [466, 405] on input at bounding box center [479, 414] width 233 height 19
click at [450, 440] on p "Company Name" at bounding box center [409, 440] width 87 height 17
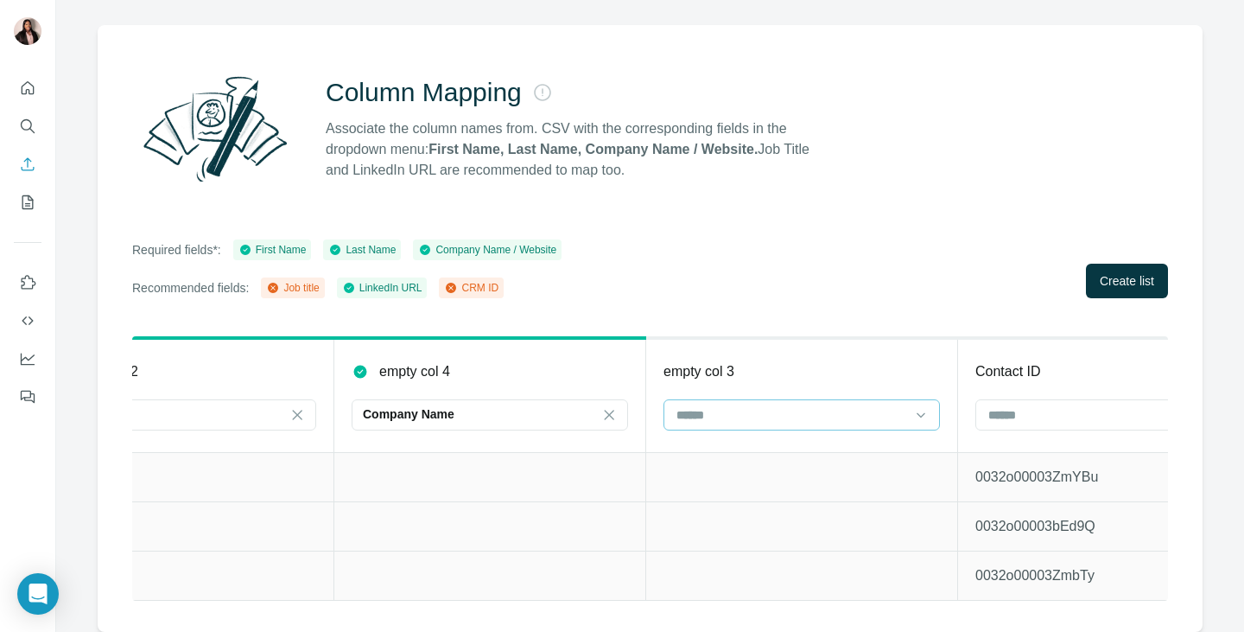
click at [713, 405] on input at bounding box center [791, 414] width 233 height 19
click at [706, 473] on p "Job title" at bounding box center [698, 471] width 41 height 17
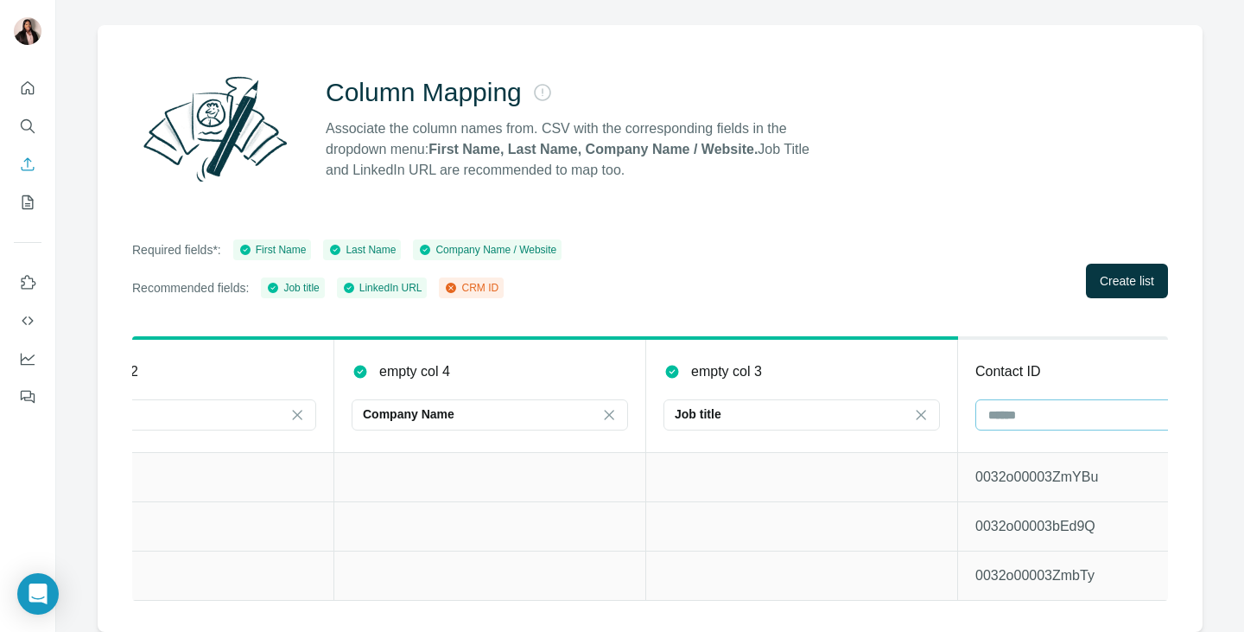
click at [1032, 405] on input at bounding box center [1103, 414] width 233 height 19
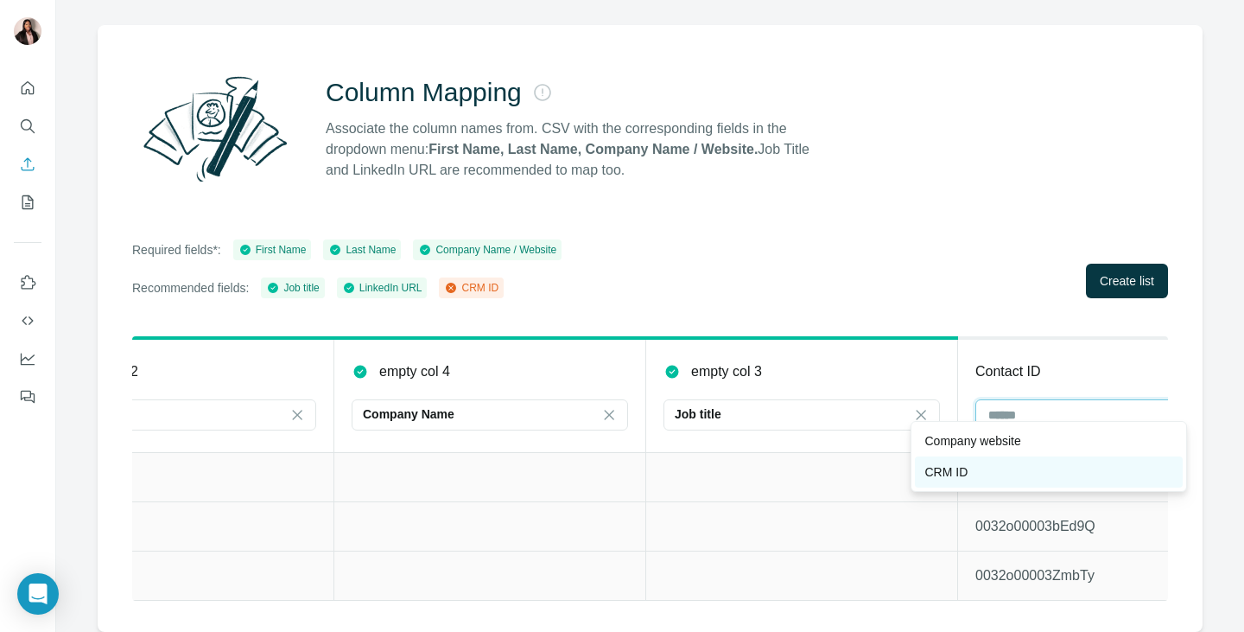
scroll to position [0, 799]
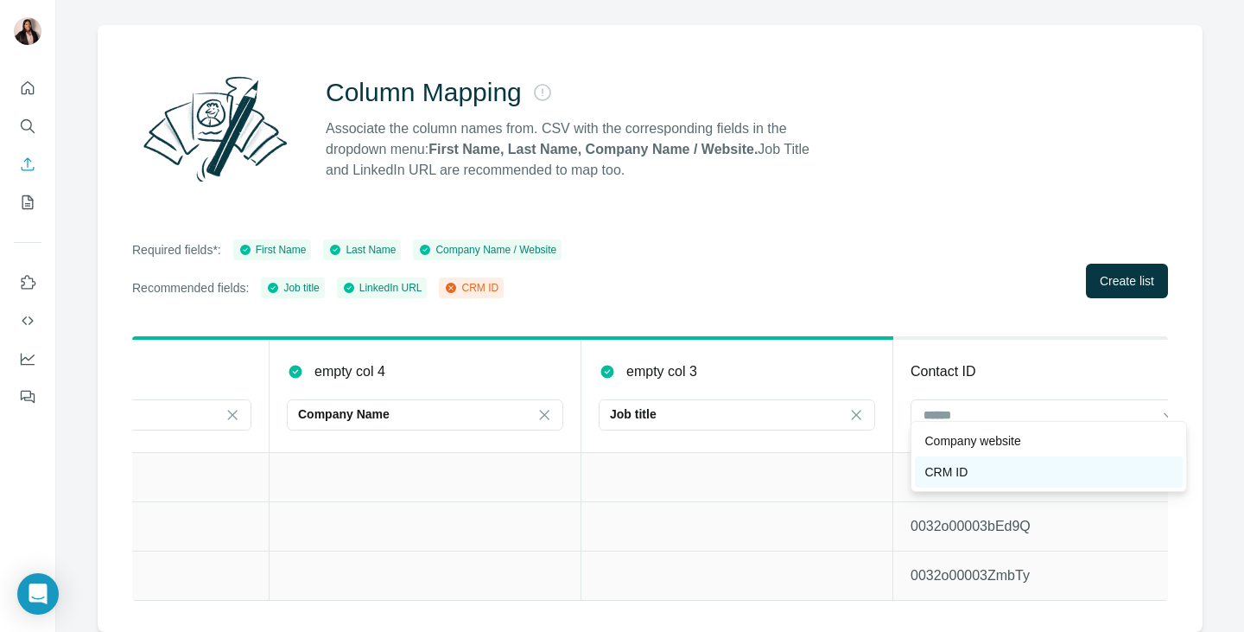
click at [958, 466] on p "CRM ID" at bounding box center [946, 471] width 43 height 17
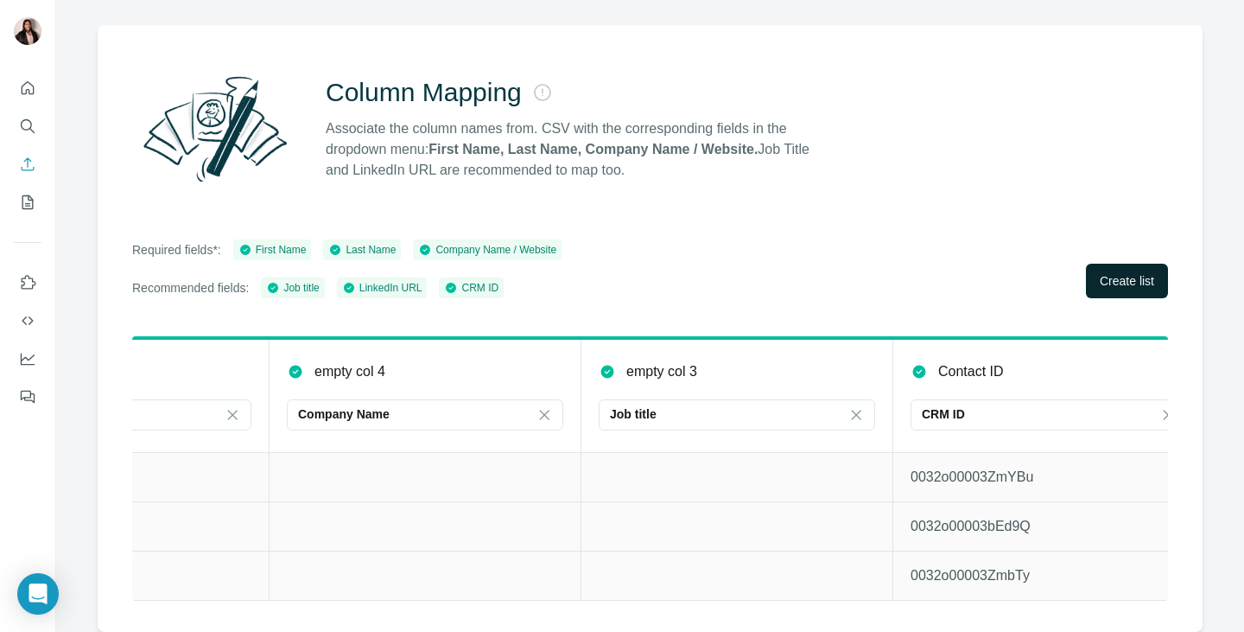
click at [1111, 272] on span "Create list" at bounding box center [1127, 280] width 54 height 17
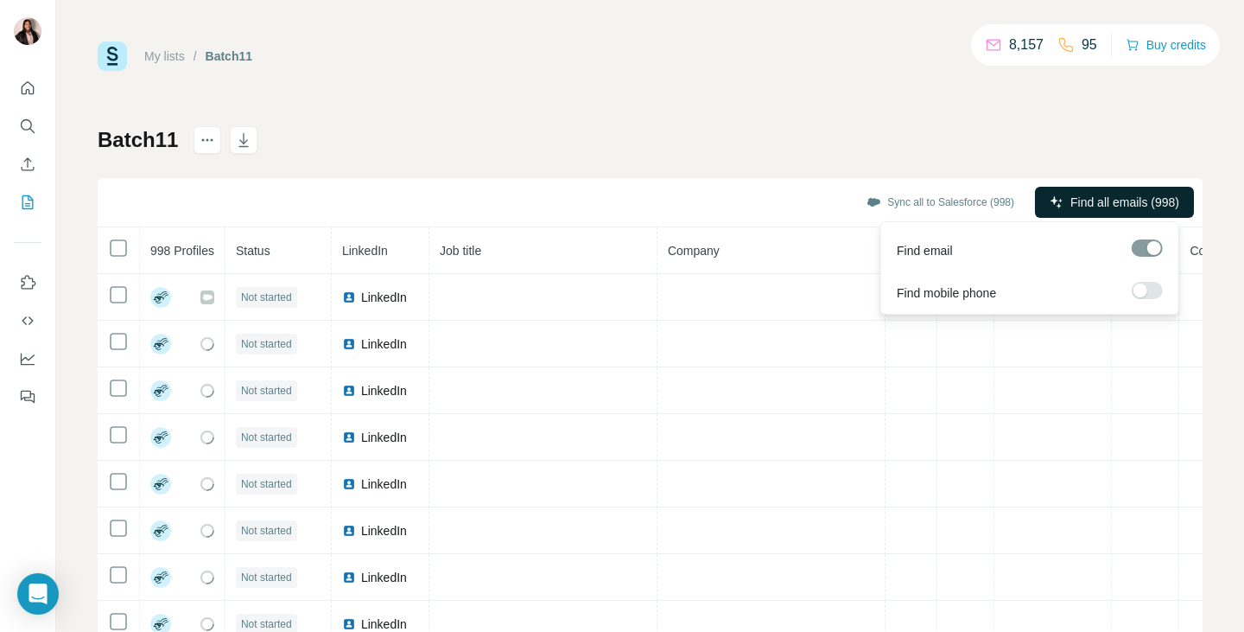
click at [1115, 209] on span "Find all emails (998)" at bounding box center [1124, 202] width 109 height 17
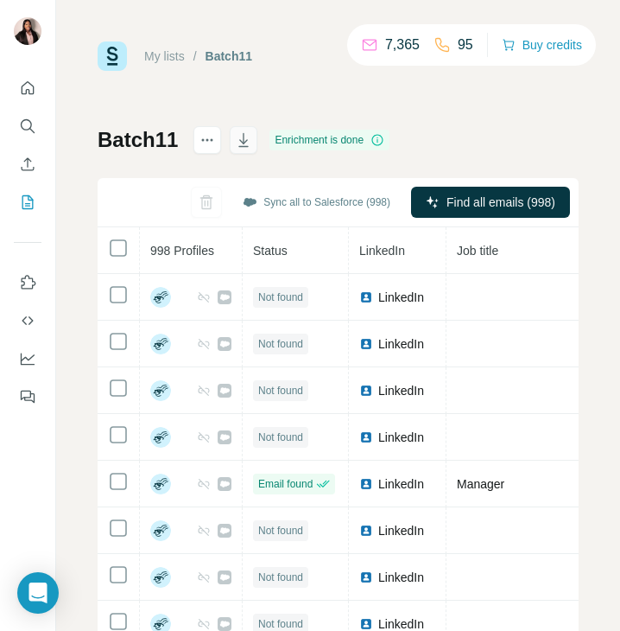
click at [244, 139] on icon "button" at bounding box center [243, 139] width 17 height 17
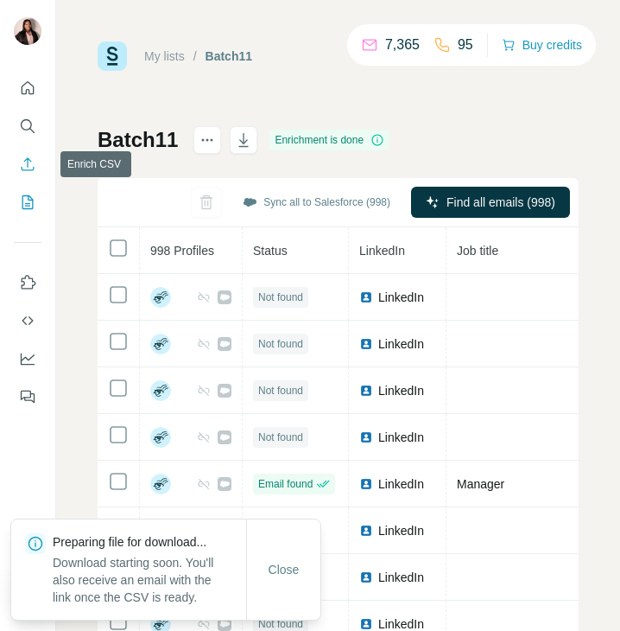
click at [31, 157] on icon "Enrich CSV" at bounding box center [27, 164] width 17 height 17
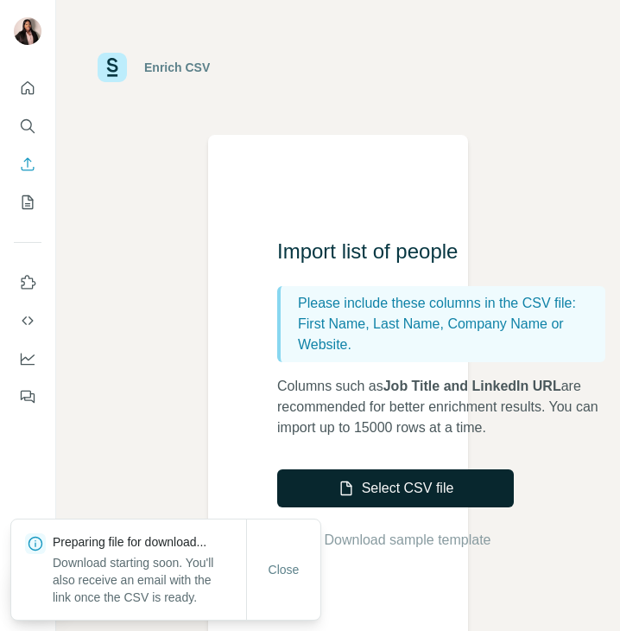
click at [358, 490] on button "Select CSV file" at bounding box center [395, 488] width 237 height 38
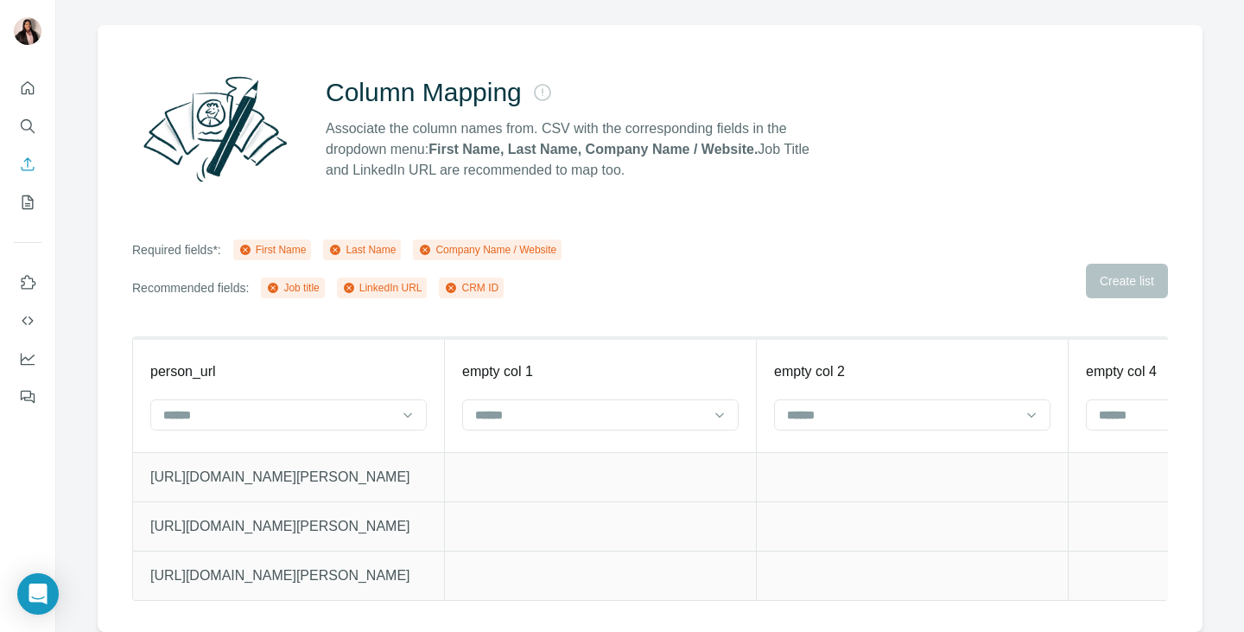
scroll to position [122, 0]
click at [406, 406] on icon at bounding box center [407, 414] width 17 height 17
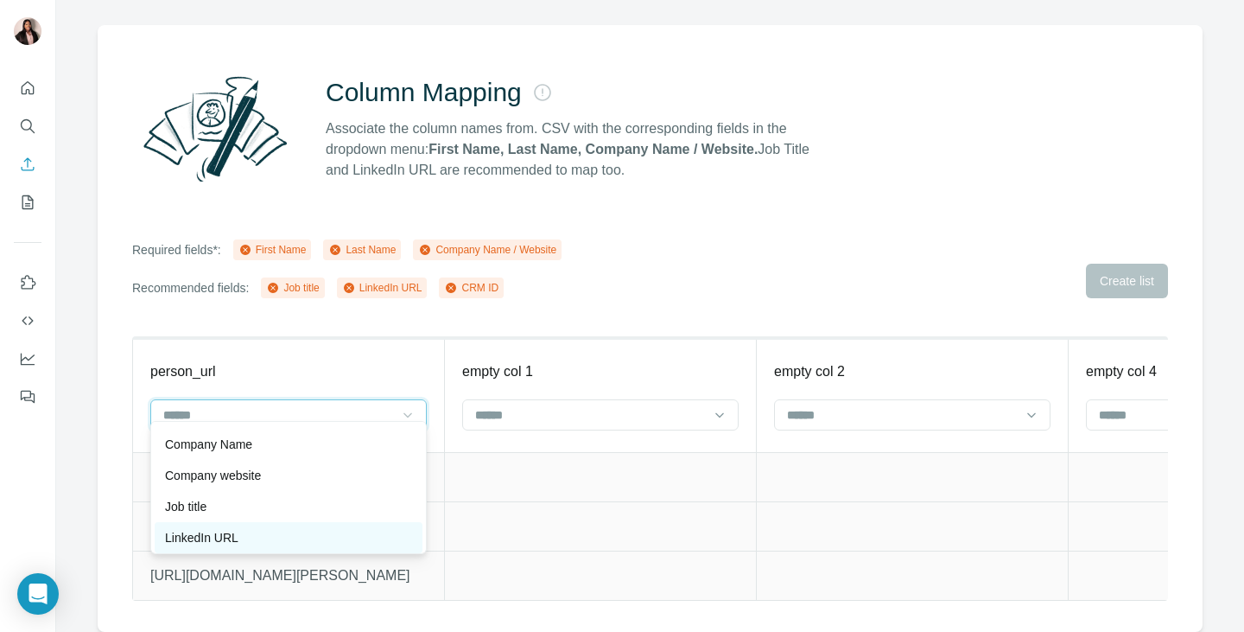
scroll to position [86, 0]
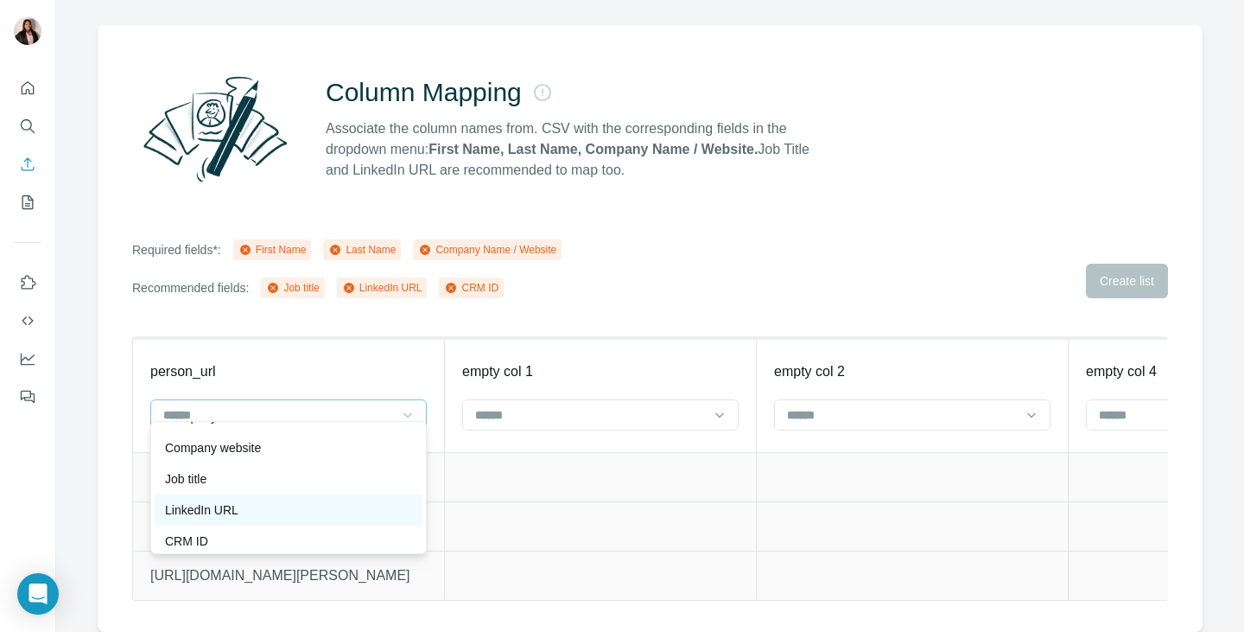
click at [226, 517] on p "LinkedIn URL" at bounding box center [201, 509] width 73 height 17
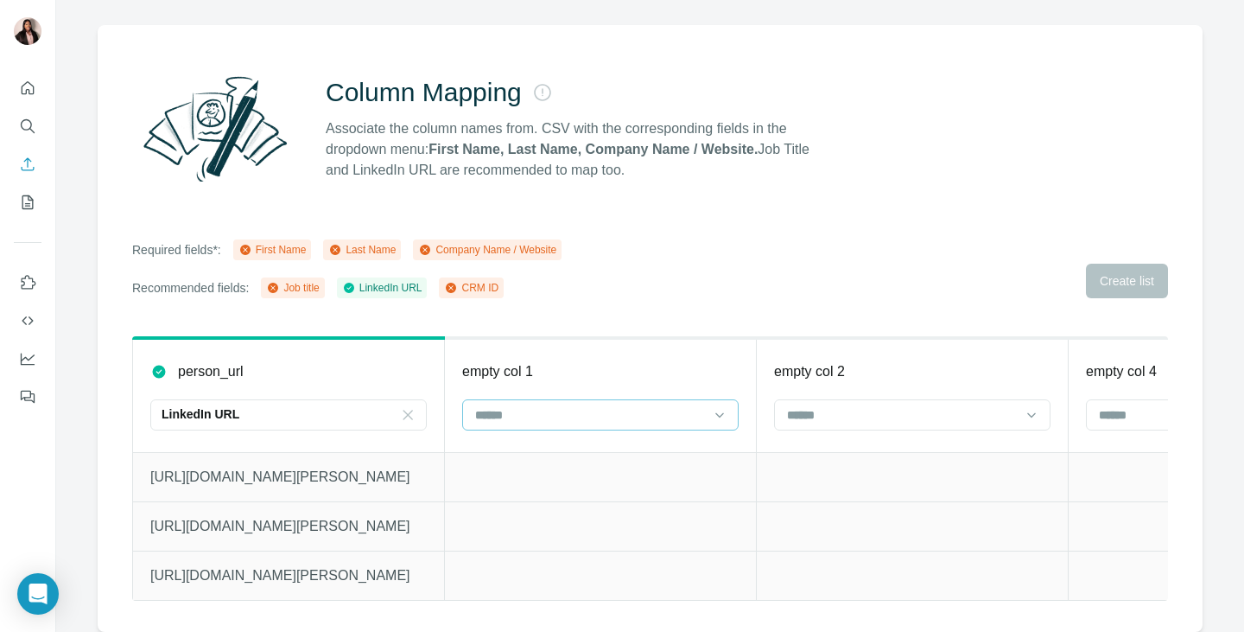
click at [501, 400] on div at bounding box center [589, 414] width 233 height 29
click at [521, 441] on p "First Name" at bounding box center [506, 440] width 59 height 17
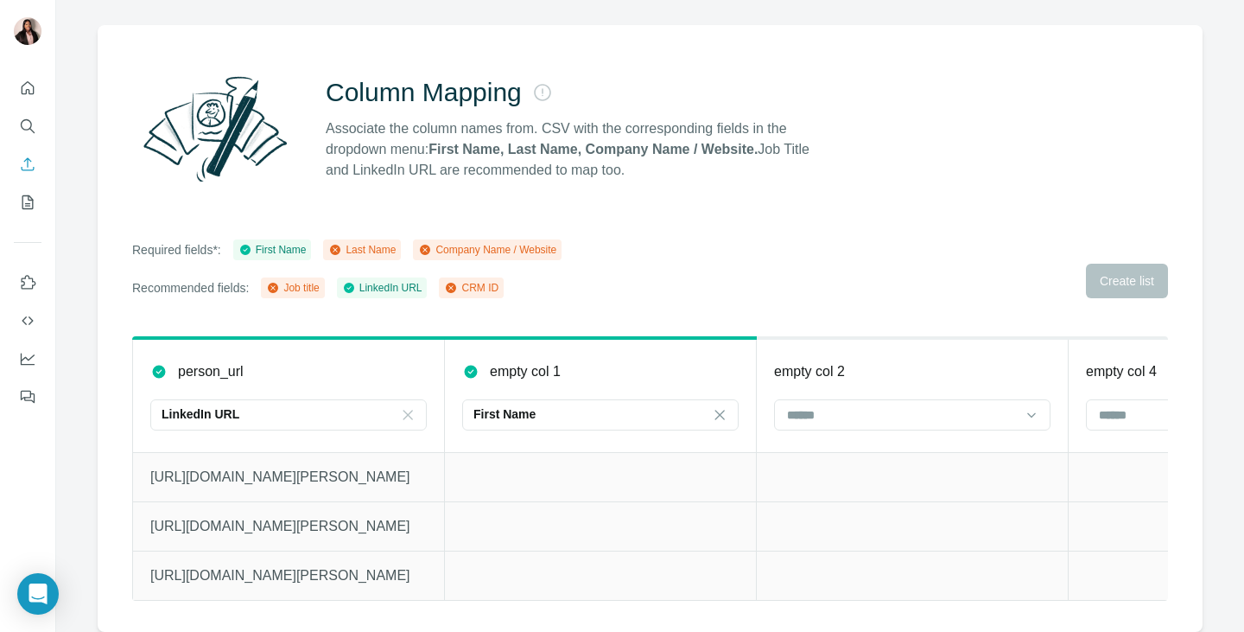
drag, startPoint x: 810, startPoint y: 403, endPoint x: 806, endPoint y: 419, distance: 17.0
click at [810, 405] on input at bounding box center [901, 414] width 233 height 19
click at [811, 438] on p "Last Name" at bounding box center [818, 440] width 59 height 17
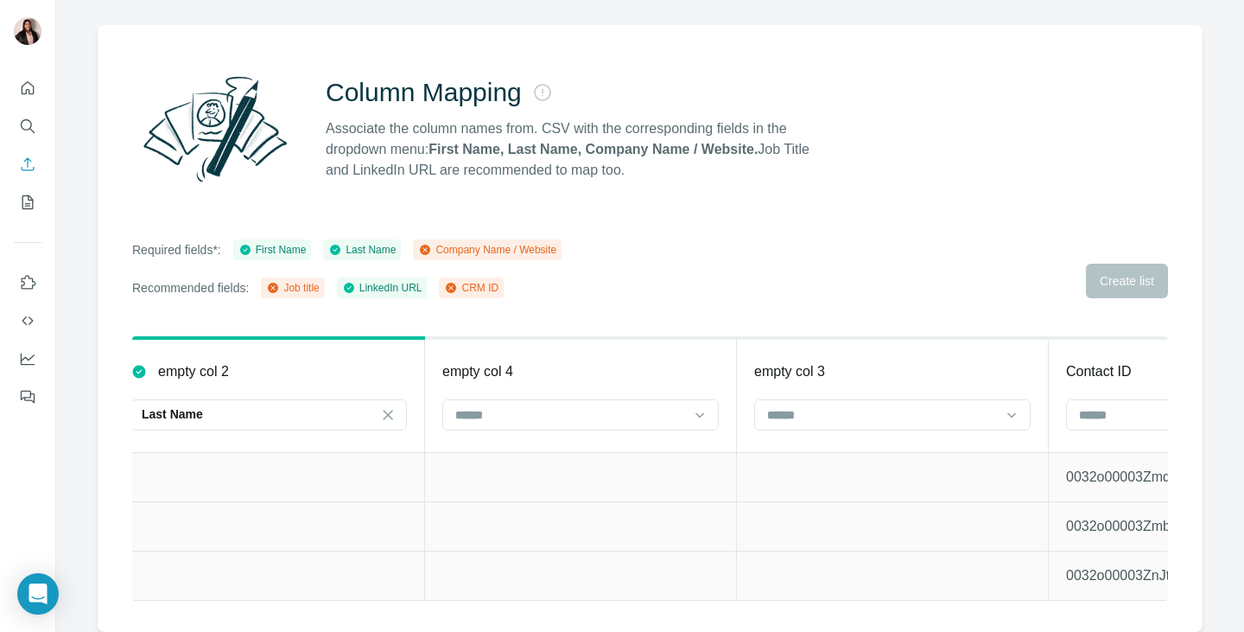
scroll to position [0, 671]
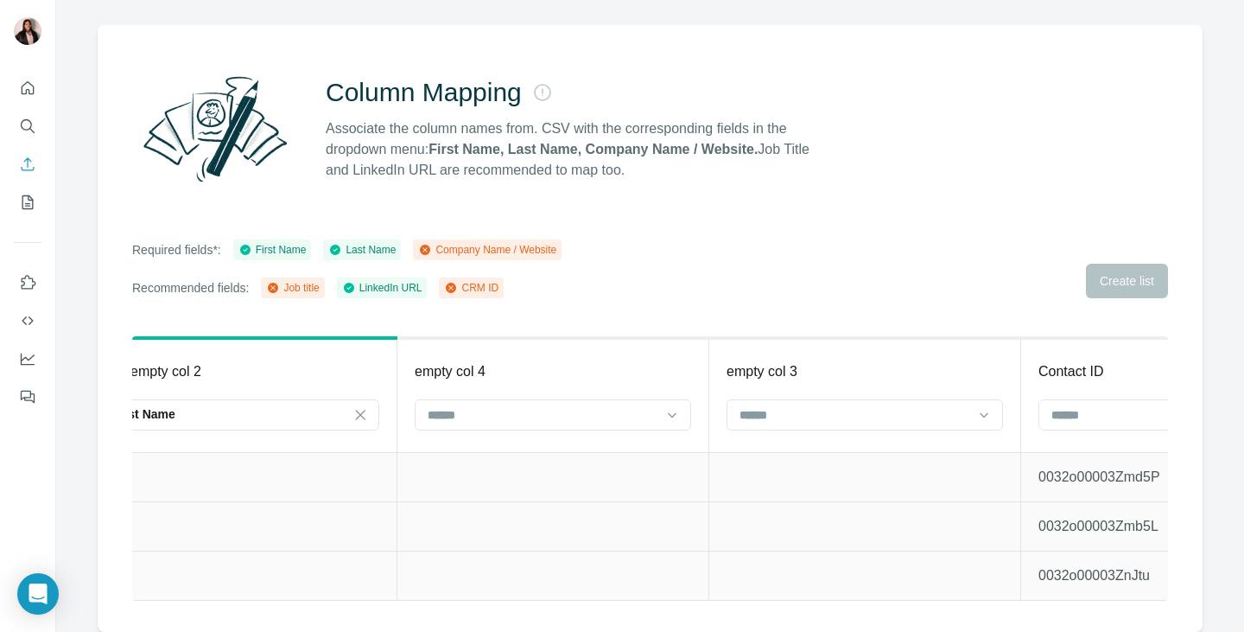
click at [636, 382] on th "empty col 4" at bounding box center [553, 395] width 312 height 114
click at [630, 405] on input at bounding box center [542, 414] width 233 height 19
click at [497, 442] on p "Company Name" at bounding box center [472, 440] width 87 height 17
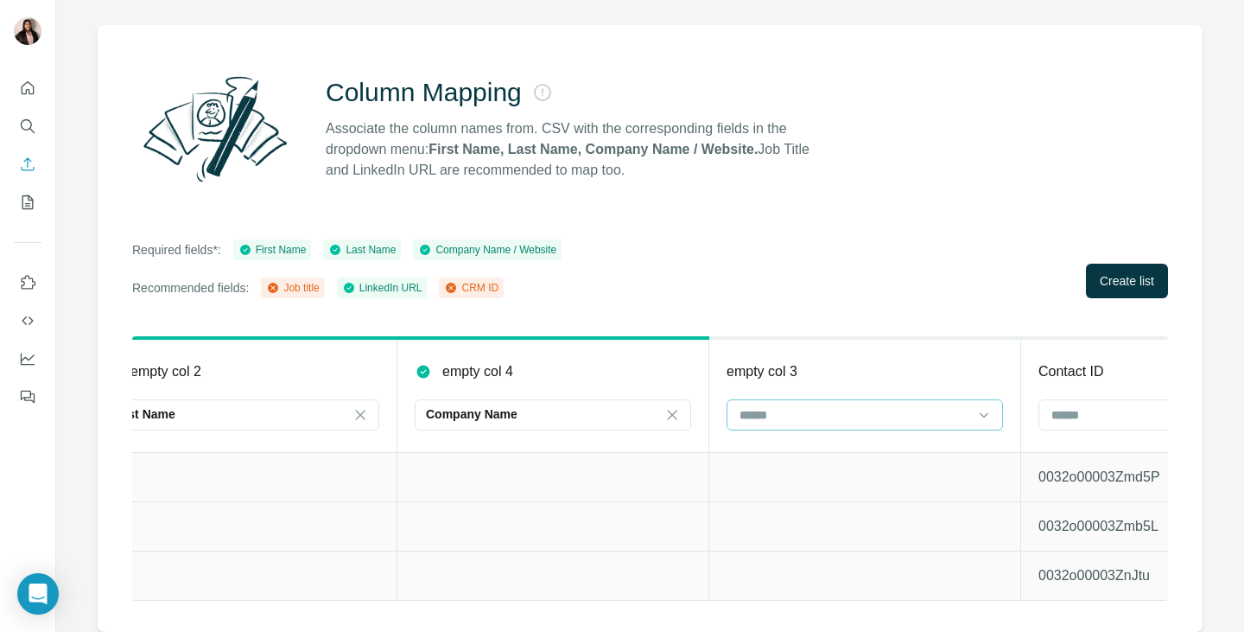
click at [813, 400] on div at bounding box center [854, 414] width 233 height 29
click at [773, 473] on p "Job title" at bounding box center [761, 471] width 41 height 17
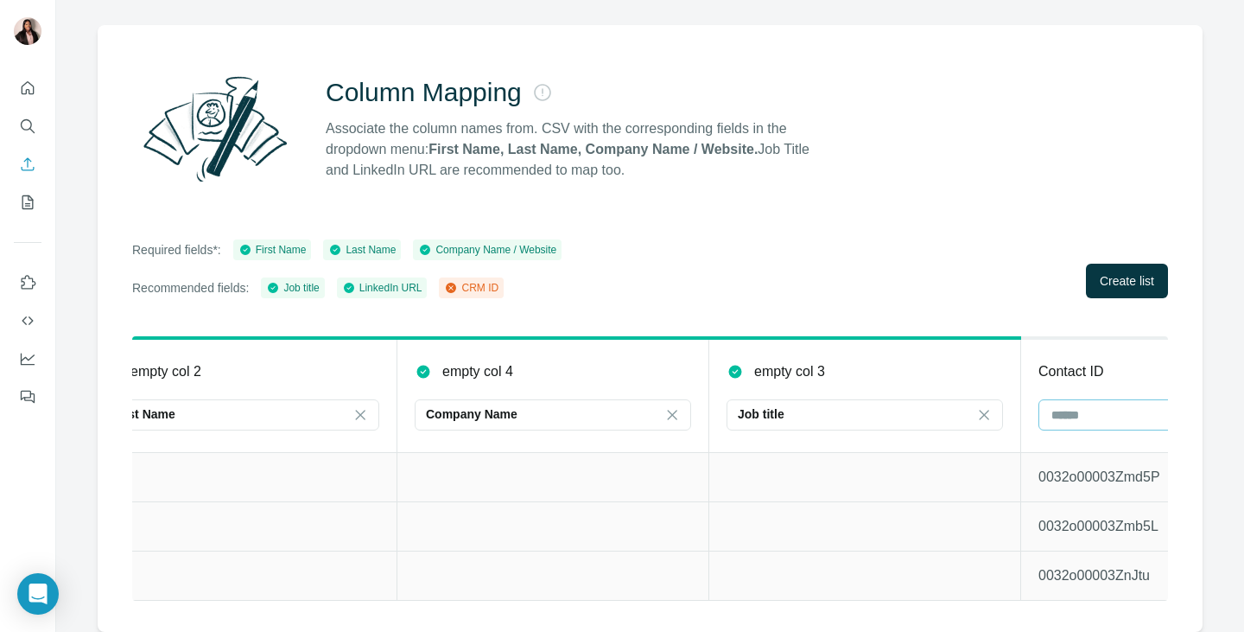
click at [1051, 405] on input at bounding box center [1166, 414] width 233 height 19
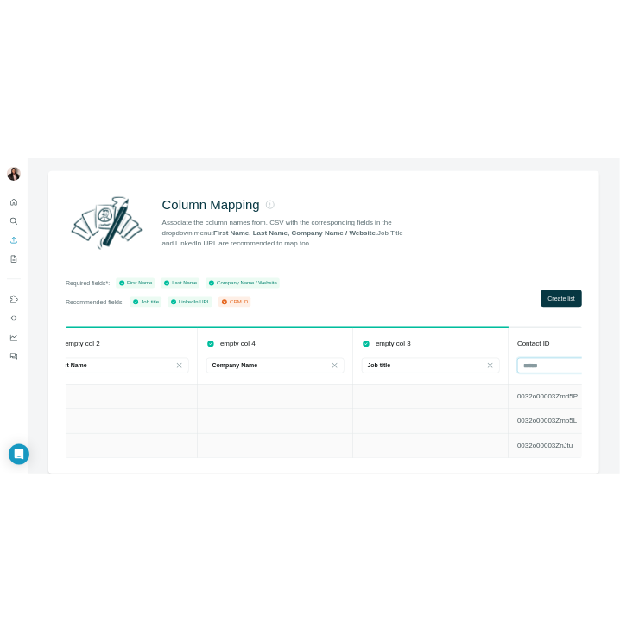
scroll to position [0, 799]
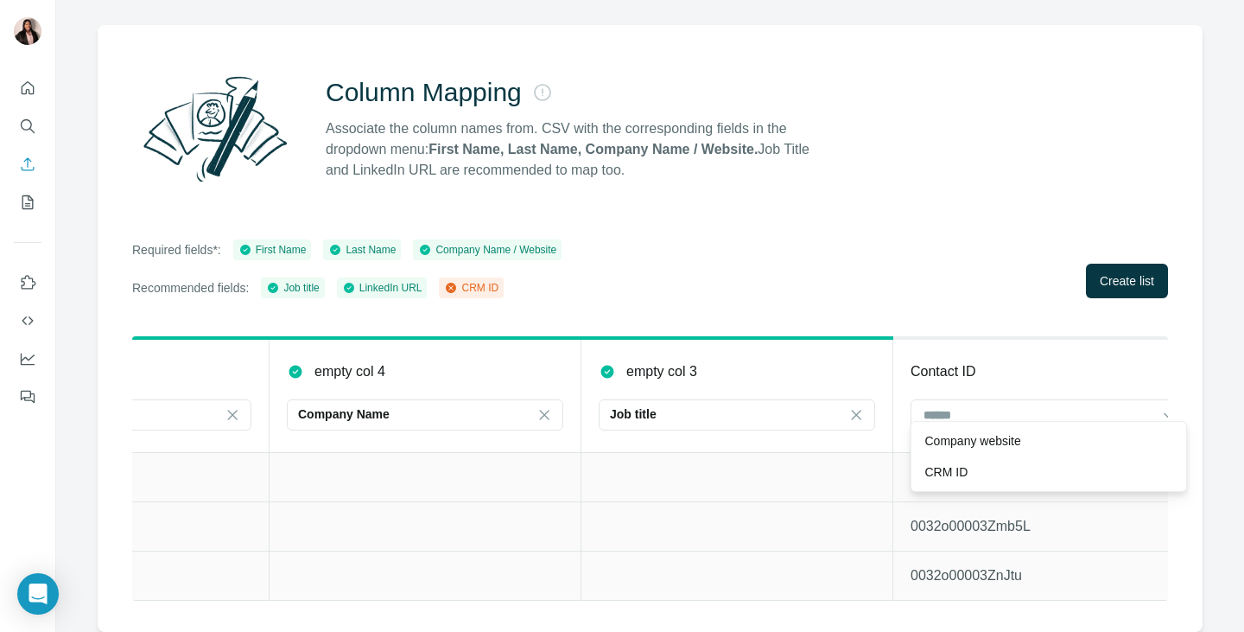
click at [991, 465] on div "CRM ID" at bounding box center [1048, 471] width 247 height 17
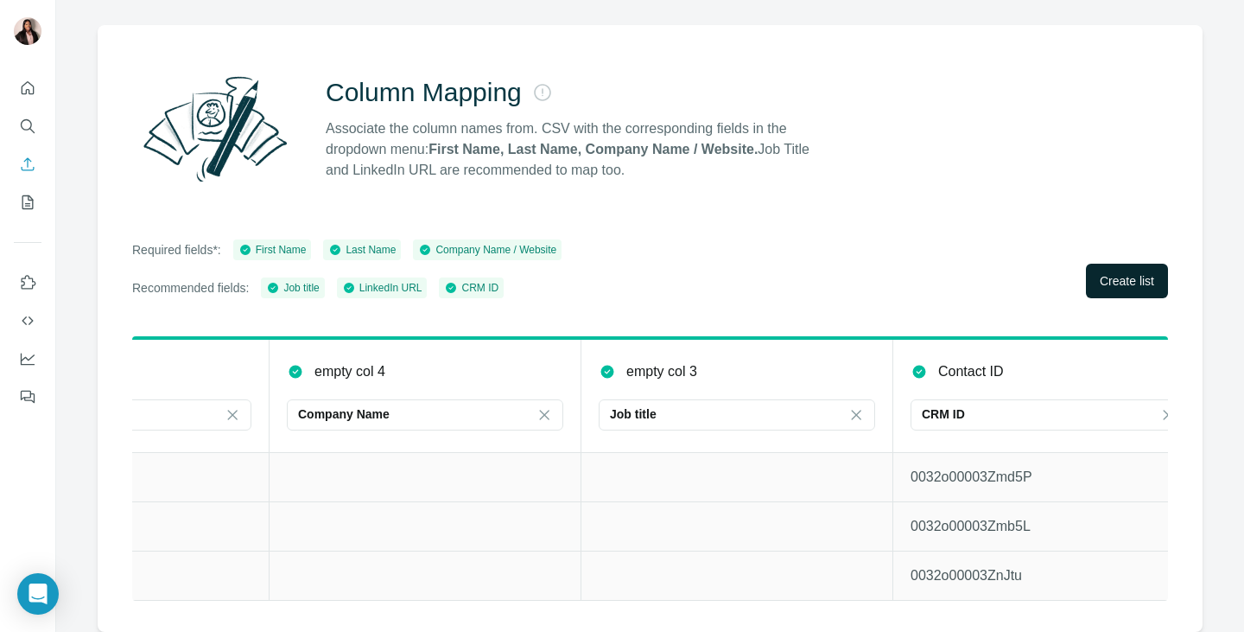
click at [1100, 272] on span "Create list" at bounding box center [1127, 280] width 54 height 17
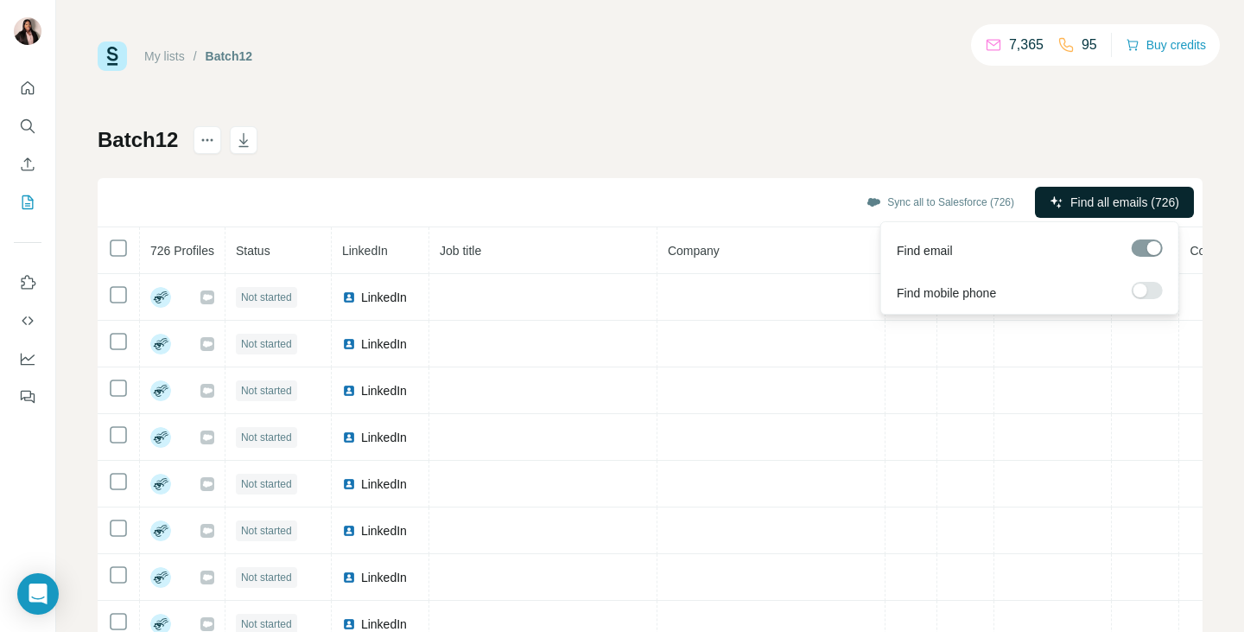
click at [1113, 200] on span "Find all emails (726)" at bounding box center [1124, 202] width 109 height 17
